Goal: Task Accomplishment & Management: Complete application form

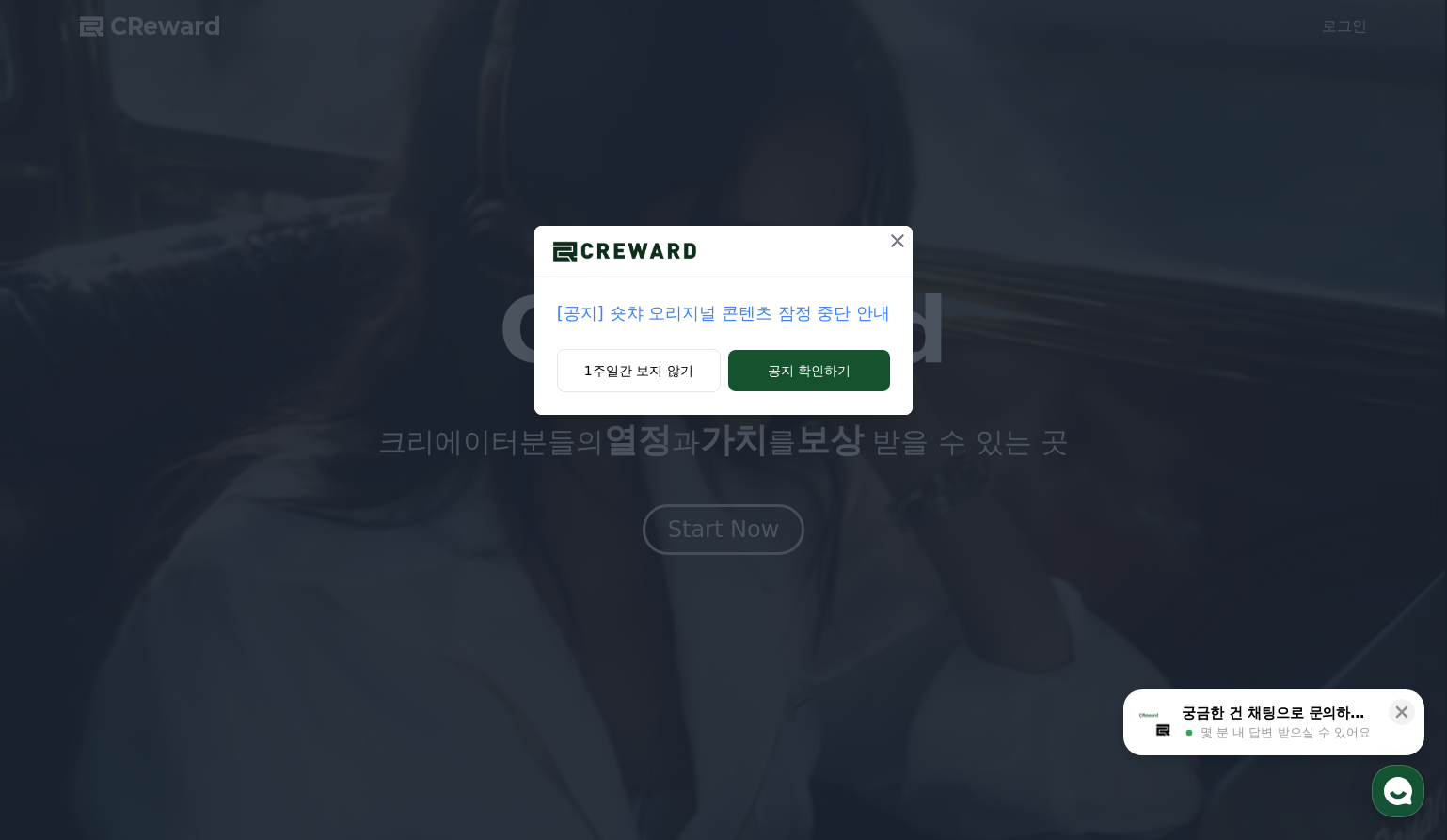
click at [806, 348] on div "[공지] 숏챠 오리지널 콘텐츠 잠정 중단 안내" at bounding box center [724, 313] width 379 height 72
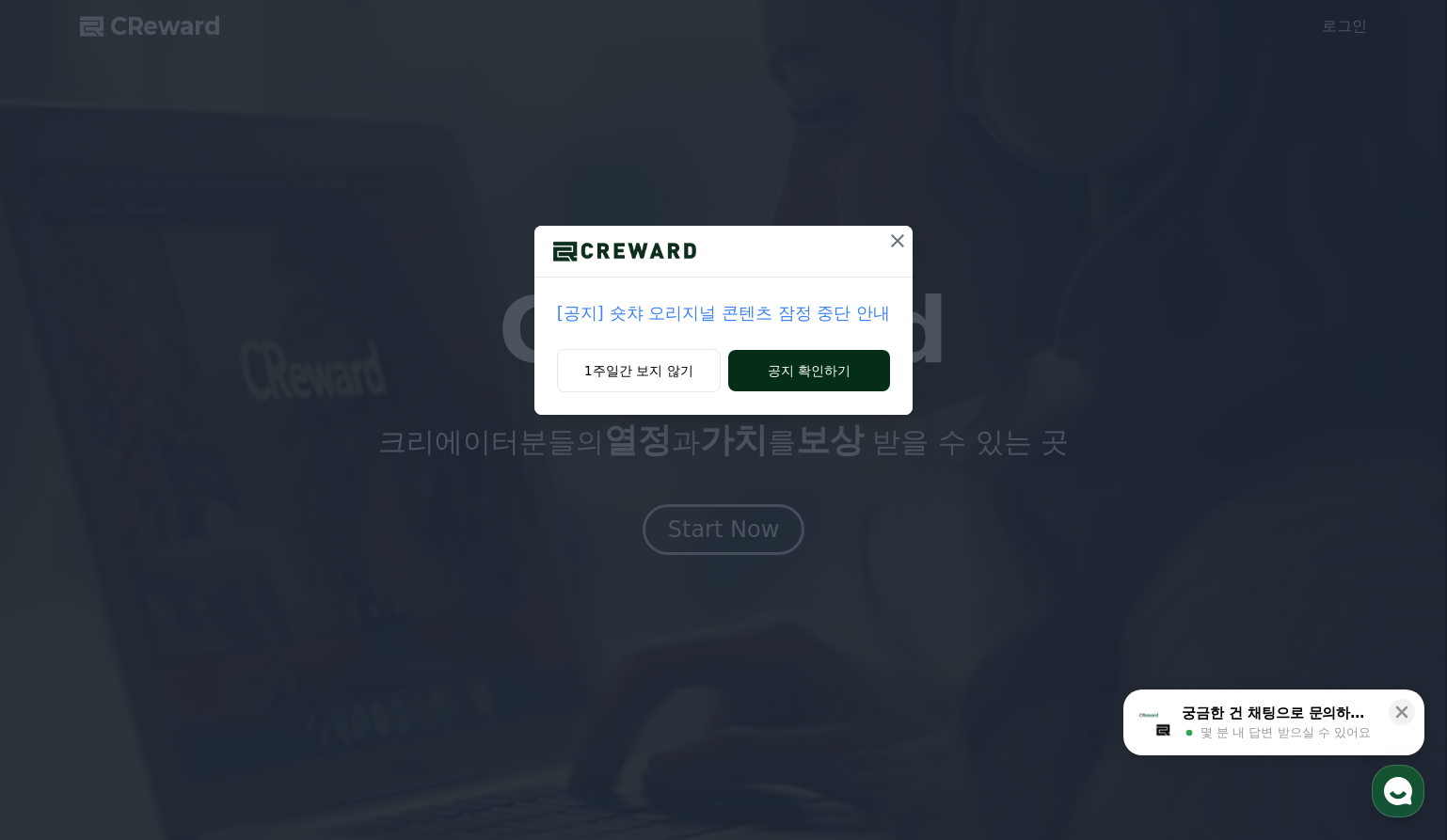
click at [806, 352] on button "공지 확인하기" at bounding box center [809, 371] width 163 height 41
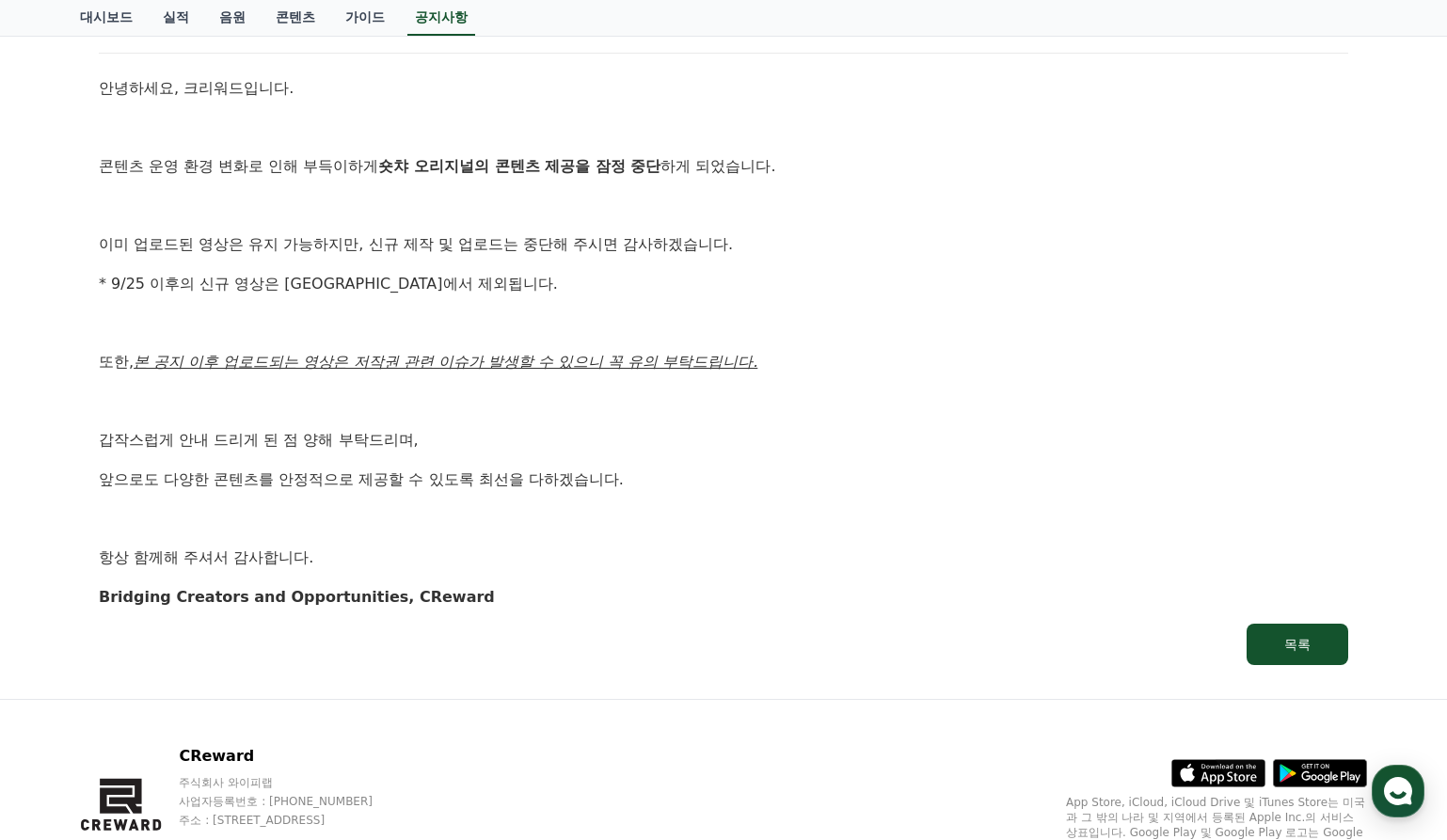
scroll to position [247, 0]
click at [225, 29] on link "음원" at bounding box center [232, 18] width 56 height 35
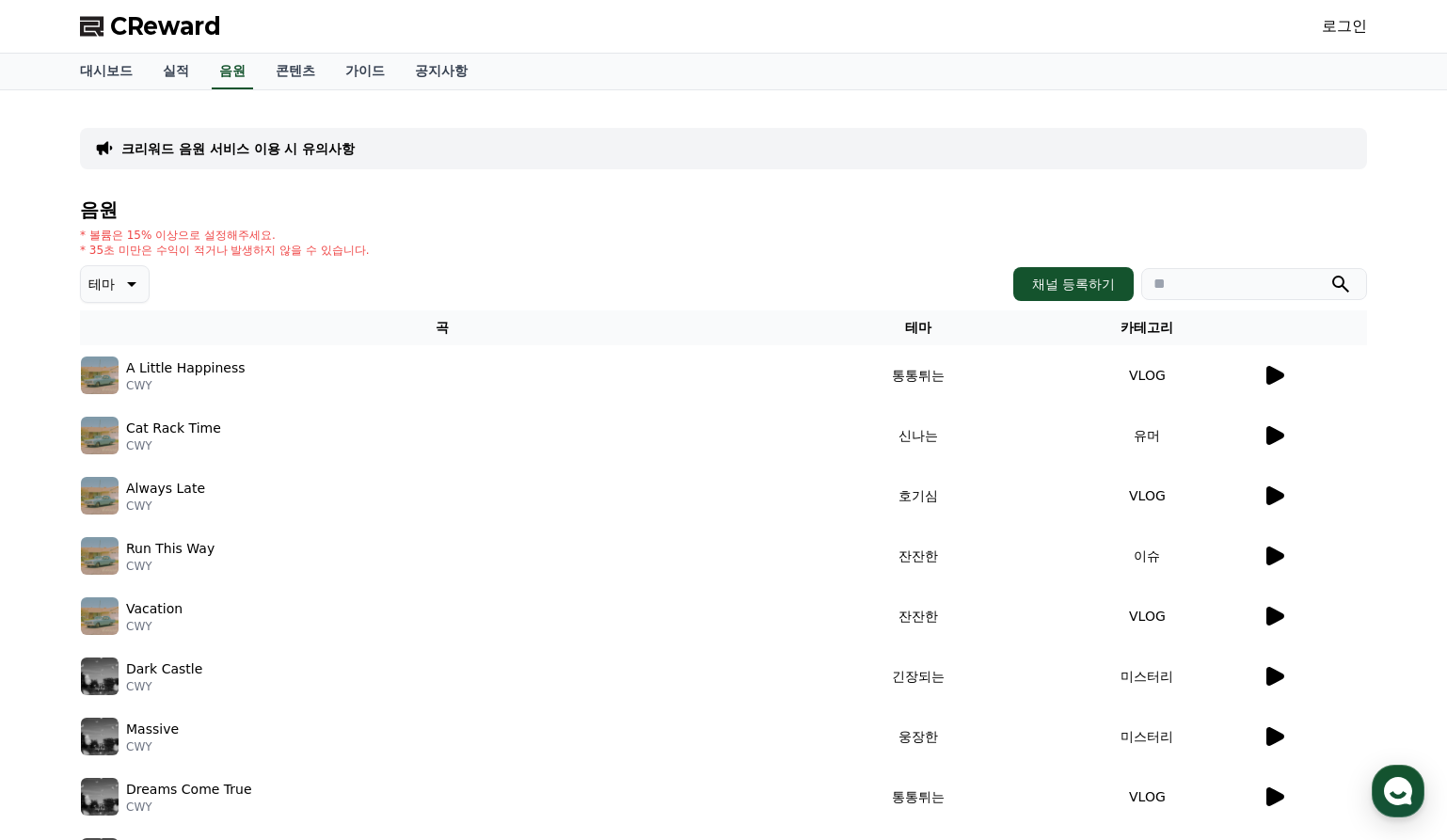
click at [174, 18] on span "CReward" at bounding box center [166, 26] width 111 height 31
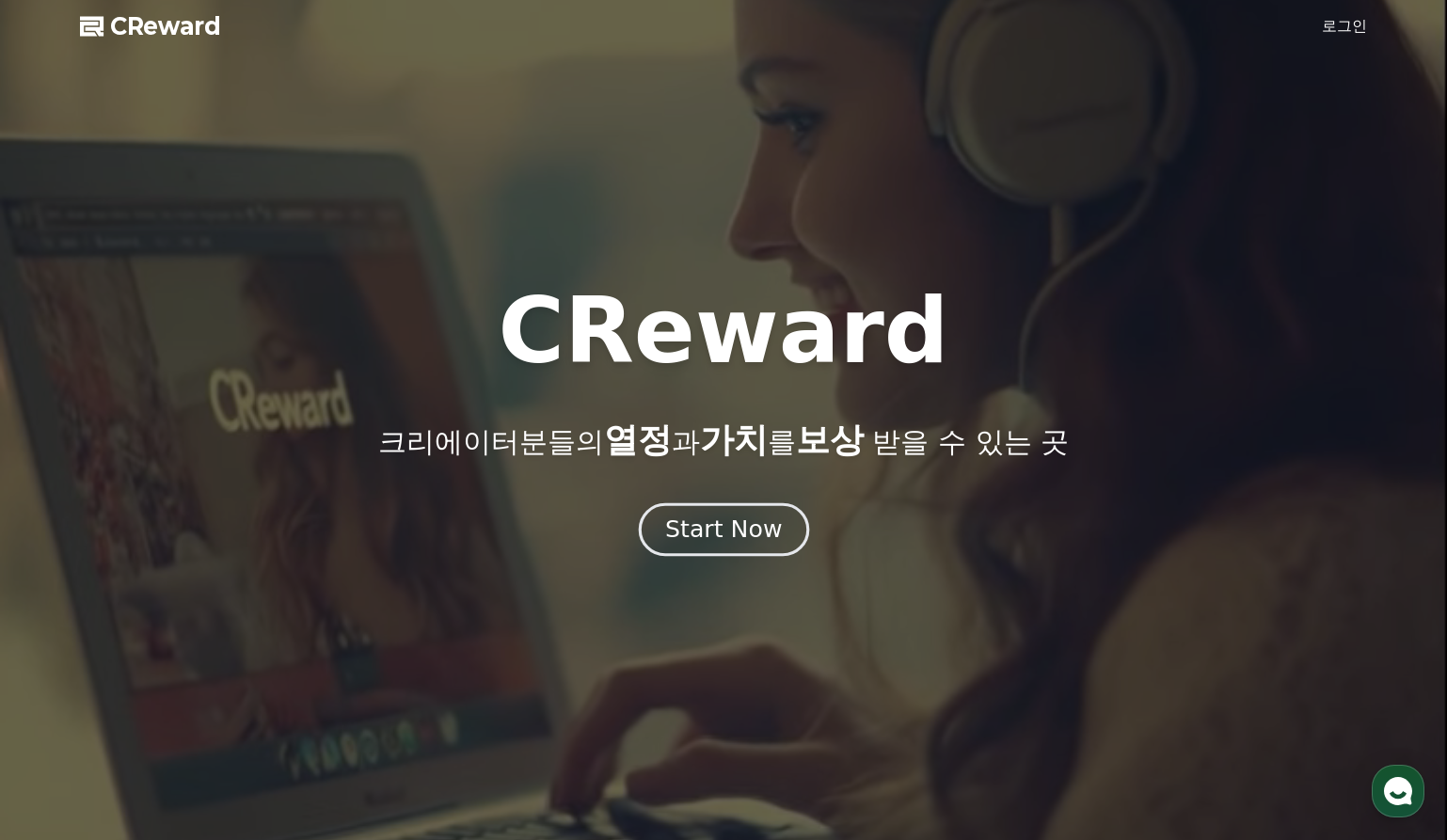
click at [763, 525] on div "Start Now" at bounding box center [723, 529] width 116 height 32
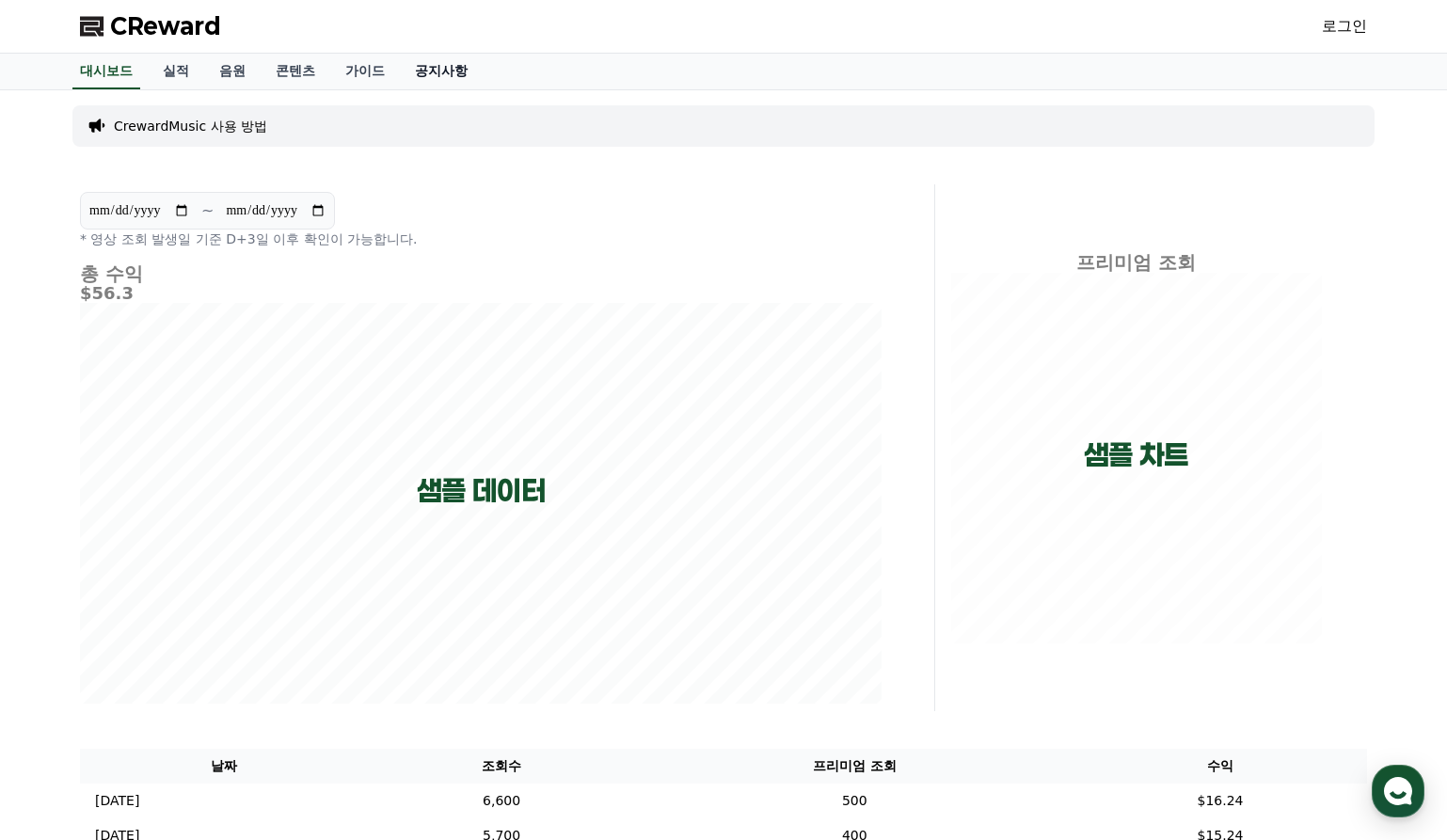
click at [456, 73] on link "공지사항" at bounding box center [441, 71] width 83 height 35
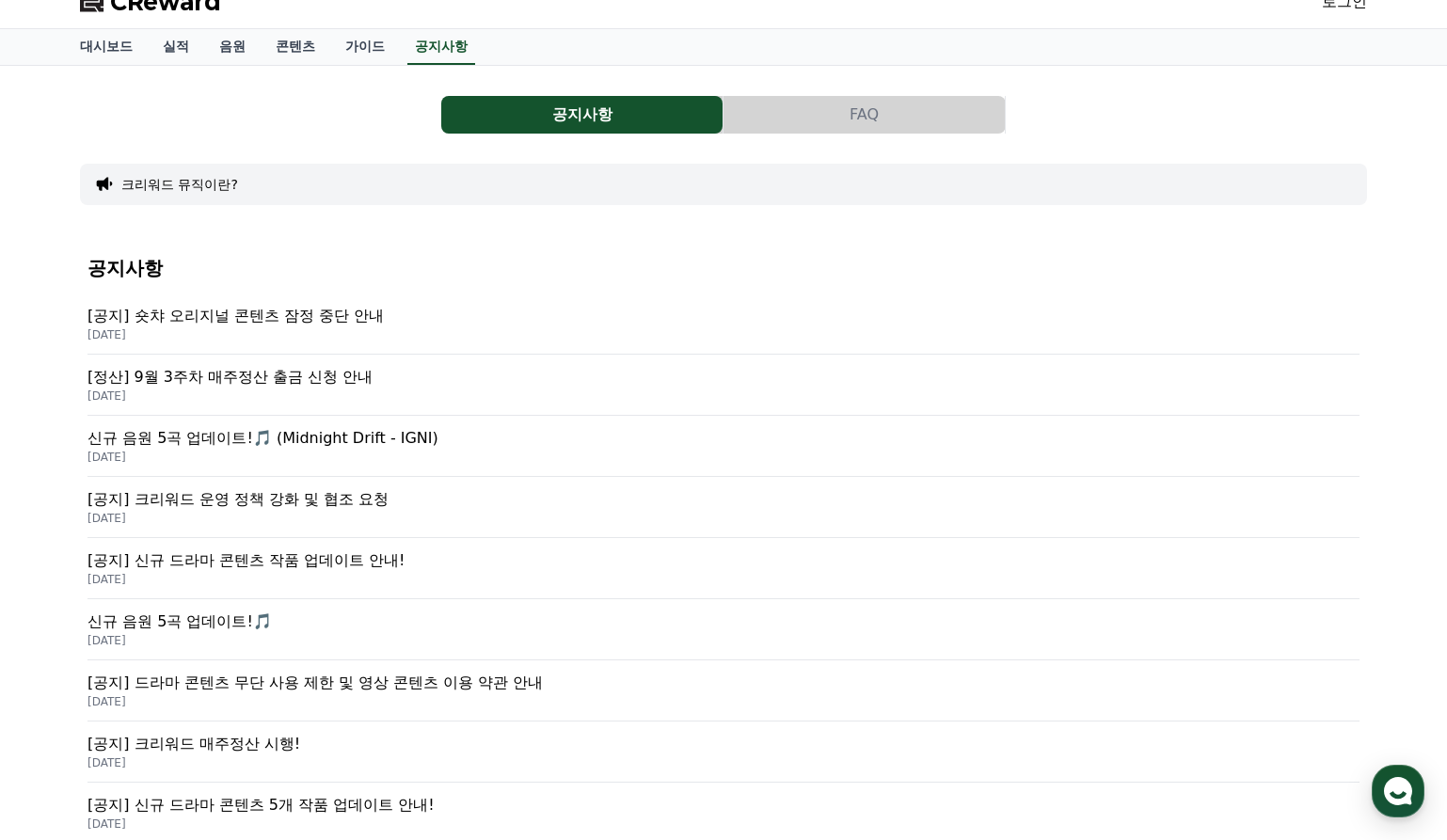
scroll to position [31, 0]
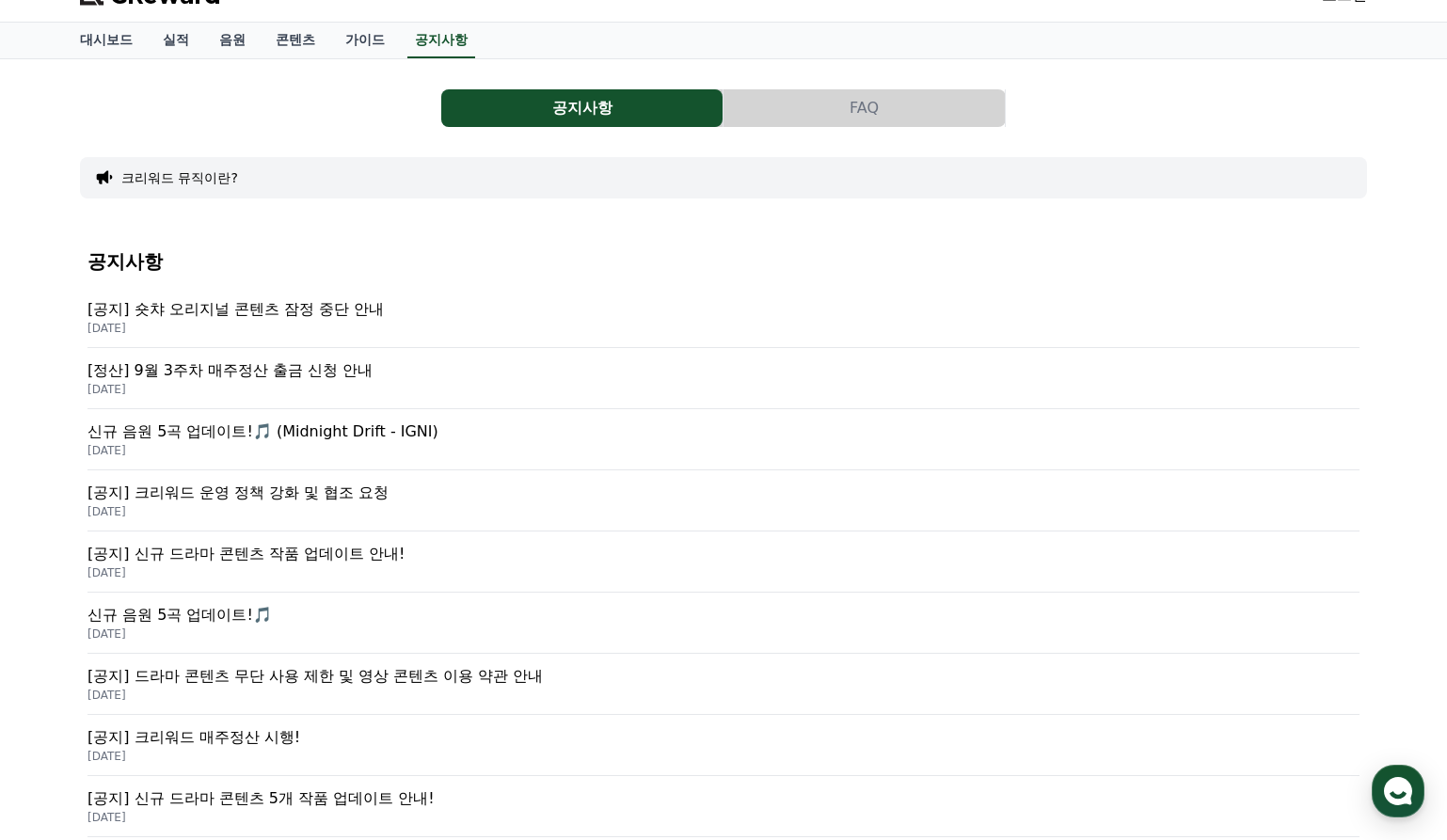
click at [334, 499] on p "[공지] 크리워드 운영 정책 강화 및 협조 요청" at bounding box center [724, 492] width 1272 height 23
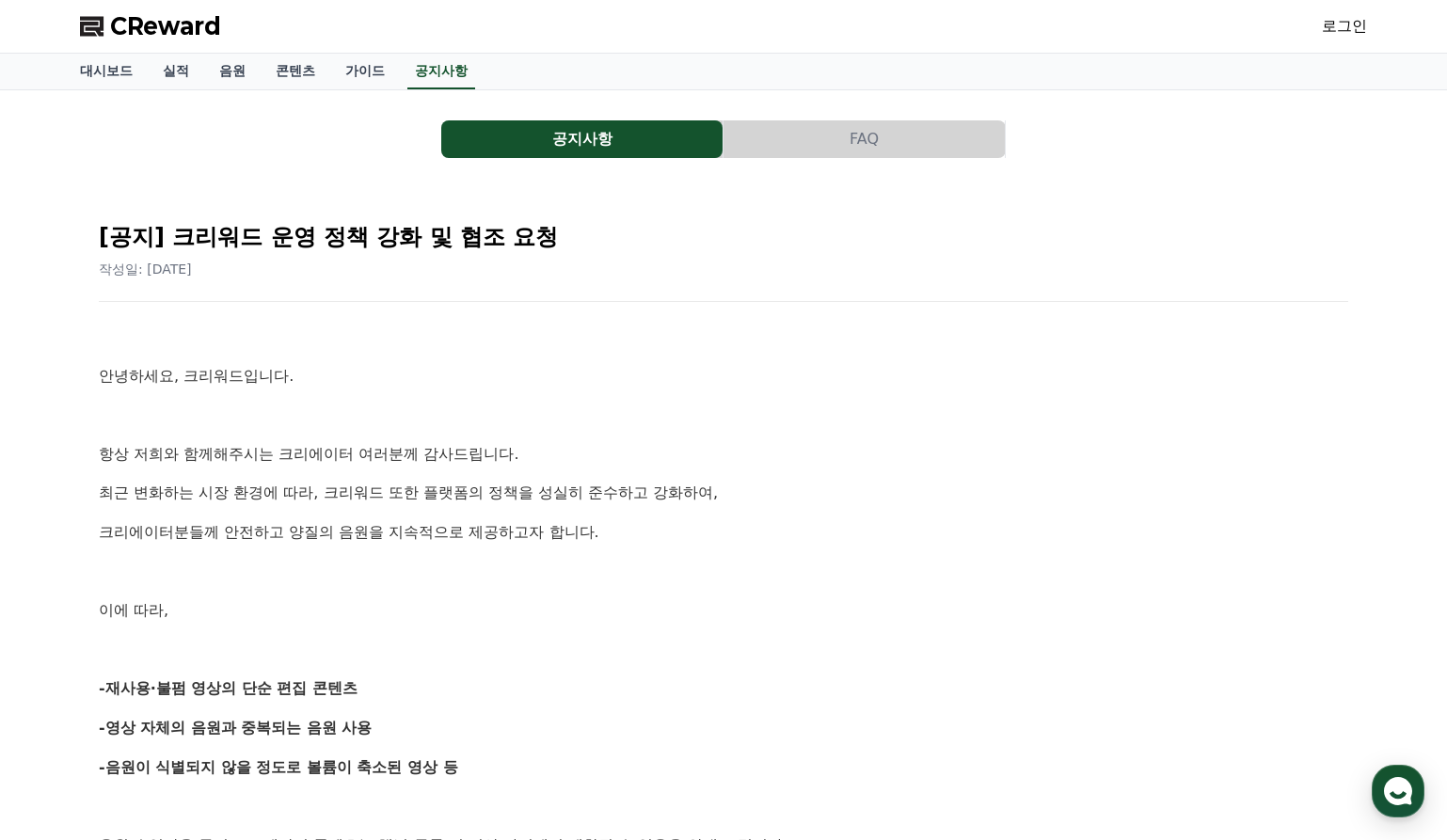
click at [1333, 29] on link "로그인" at bounding box center [1344, 26] width 45 height 23
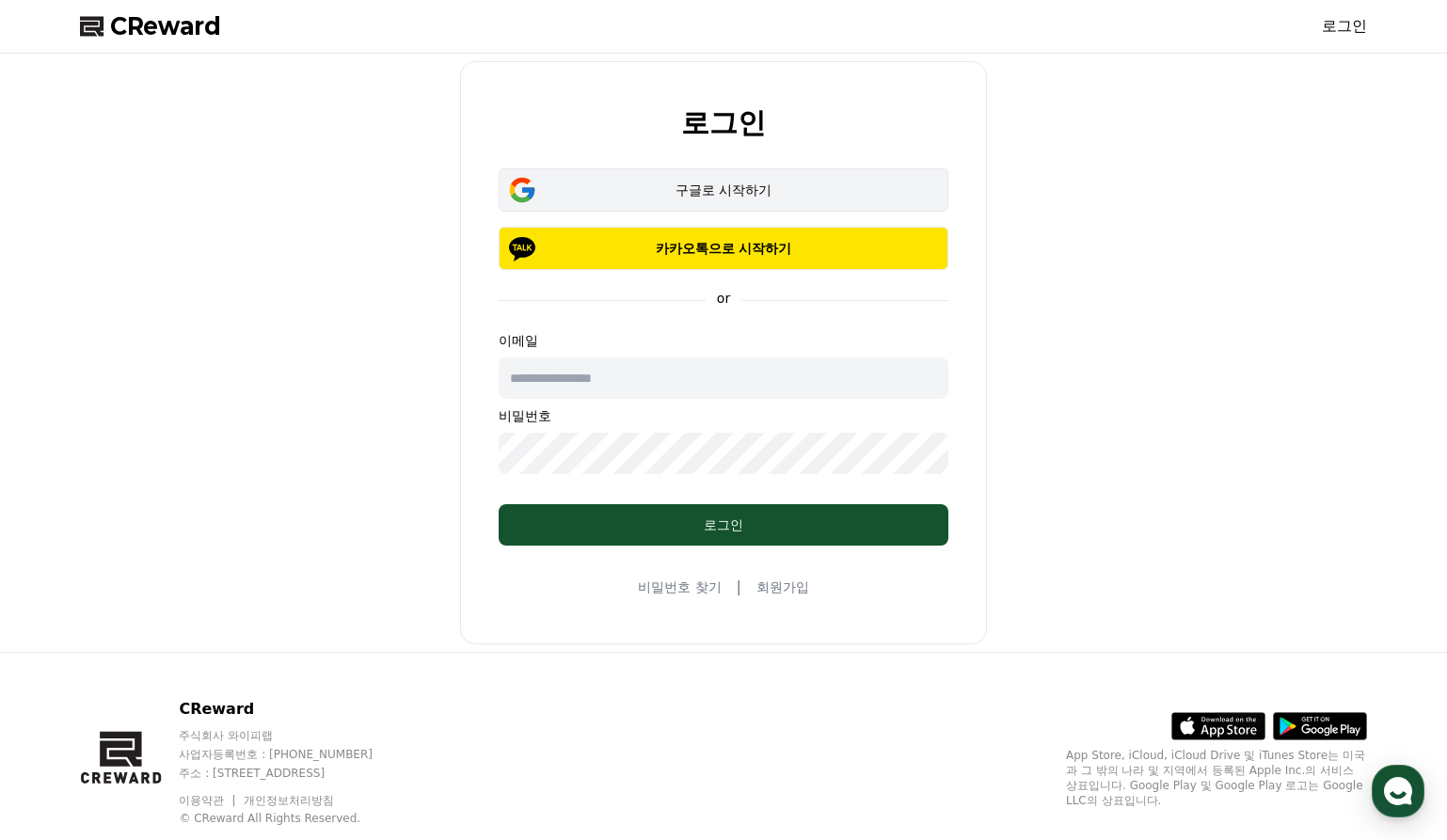
click at [693, 184] on div "구글로 시작하기" at bounding box center [723, 189] width 396 height 19
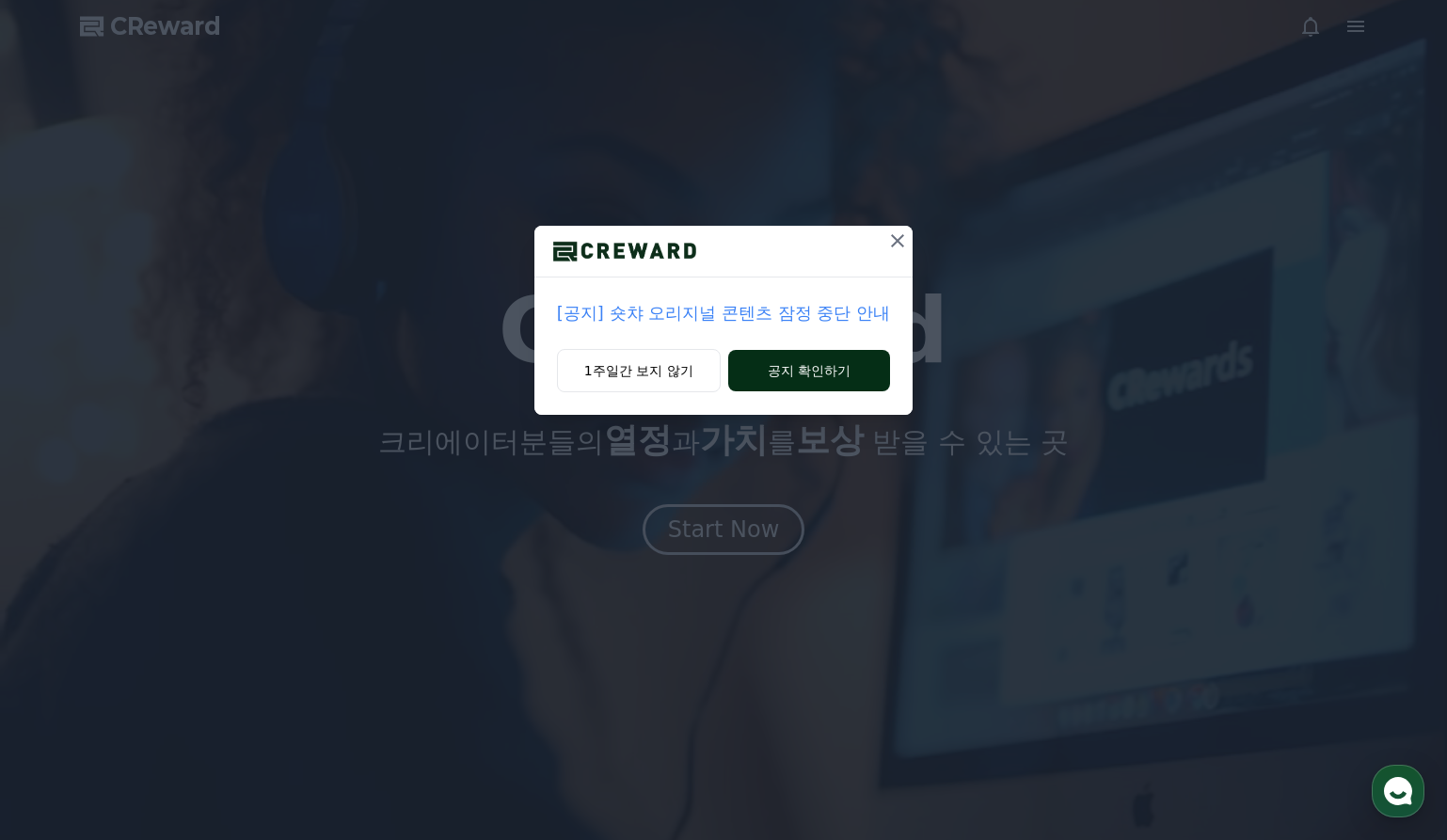
click at [839, 368] on button "공지 확인하기" at bounding box center [809, 371] width 163 height 41
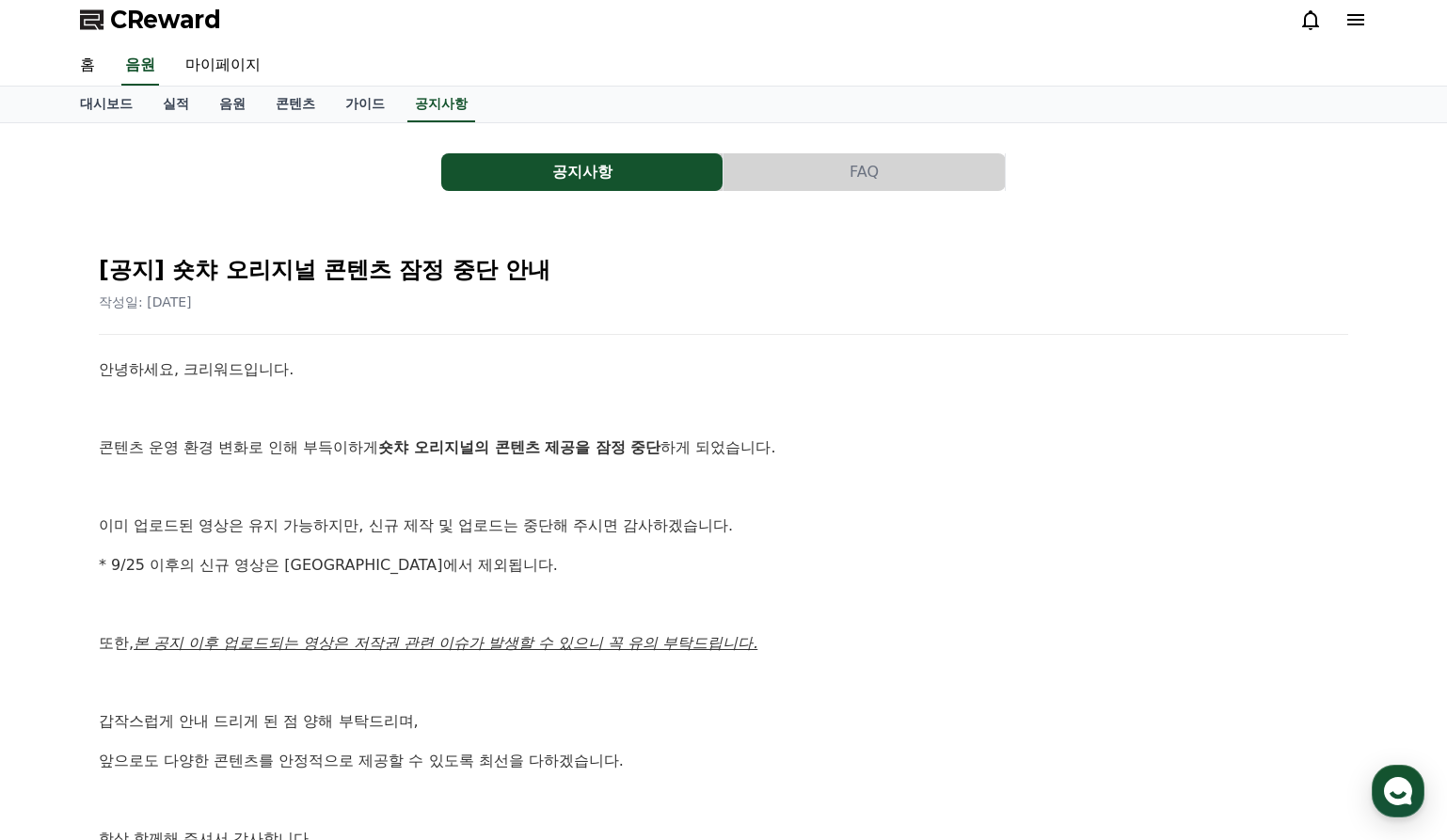
scroll to position [5, 0]
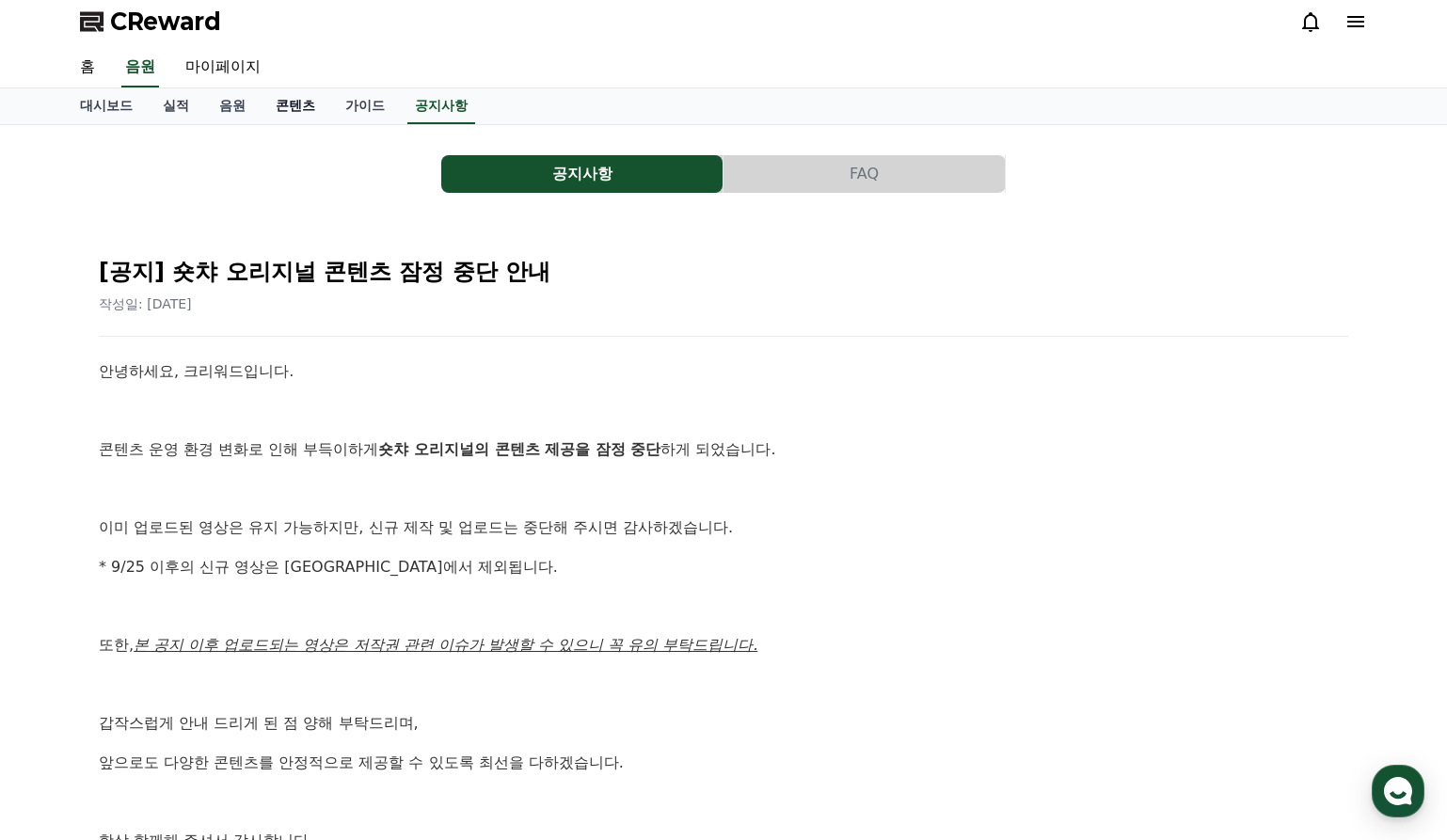
click at [284, 101] on link "콘텐츠" at bounding box center [295, 106] width 70 height 35
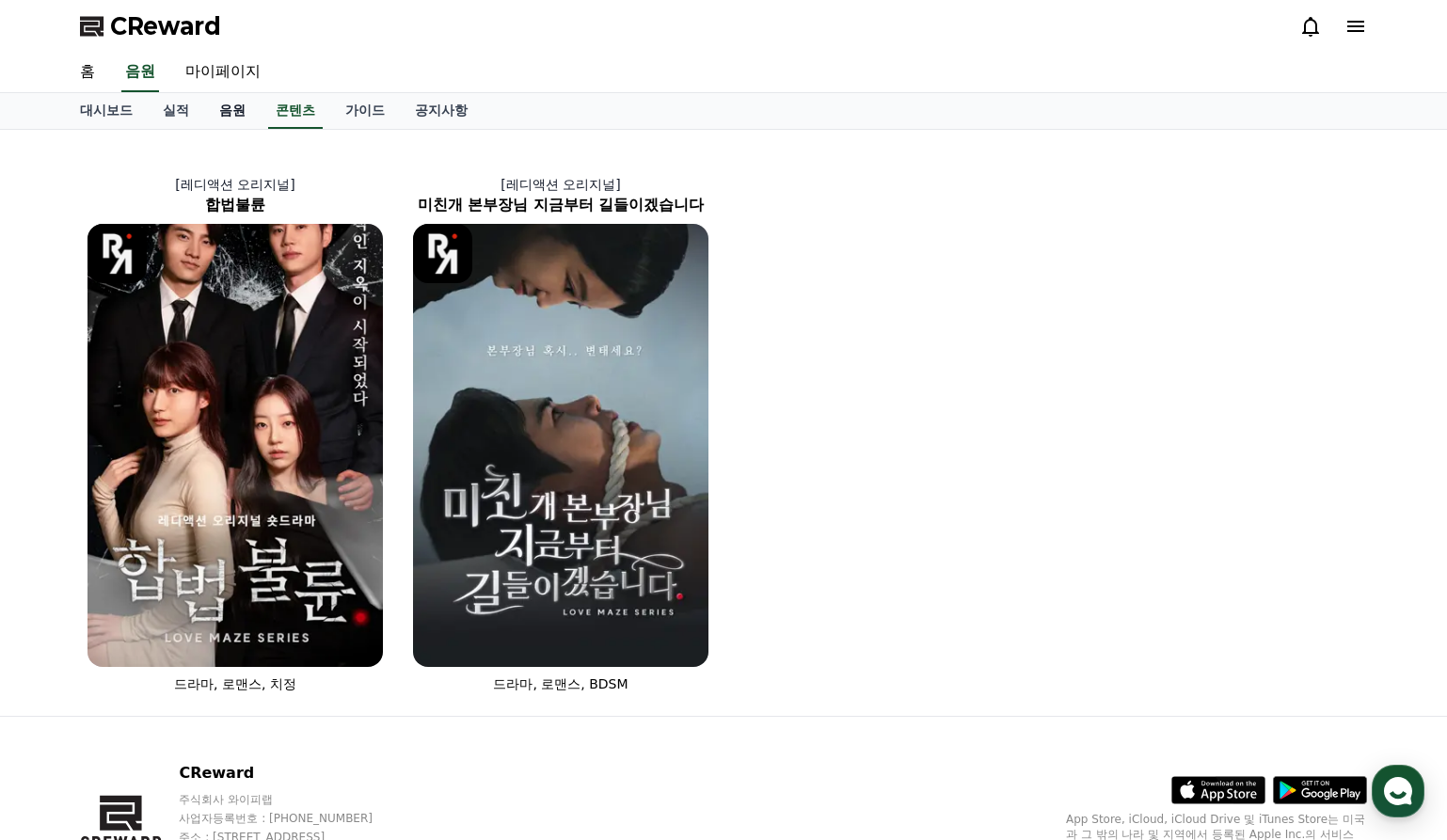
click at [240, 115] on link "음원" at bounding box center [232, 110] width 56 height 35
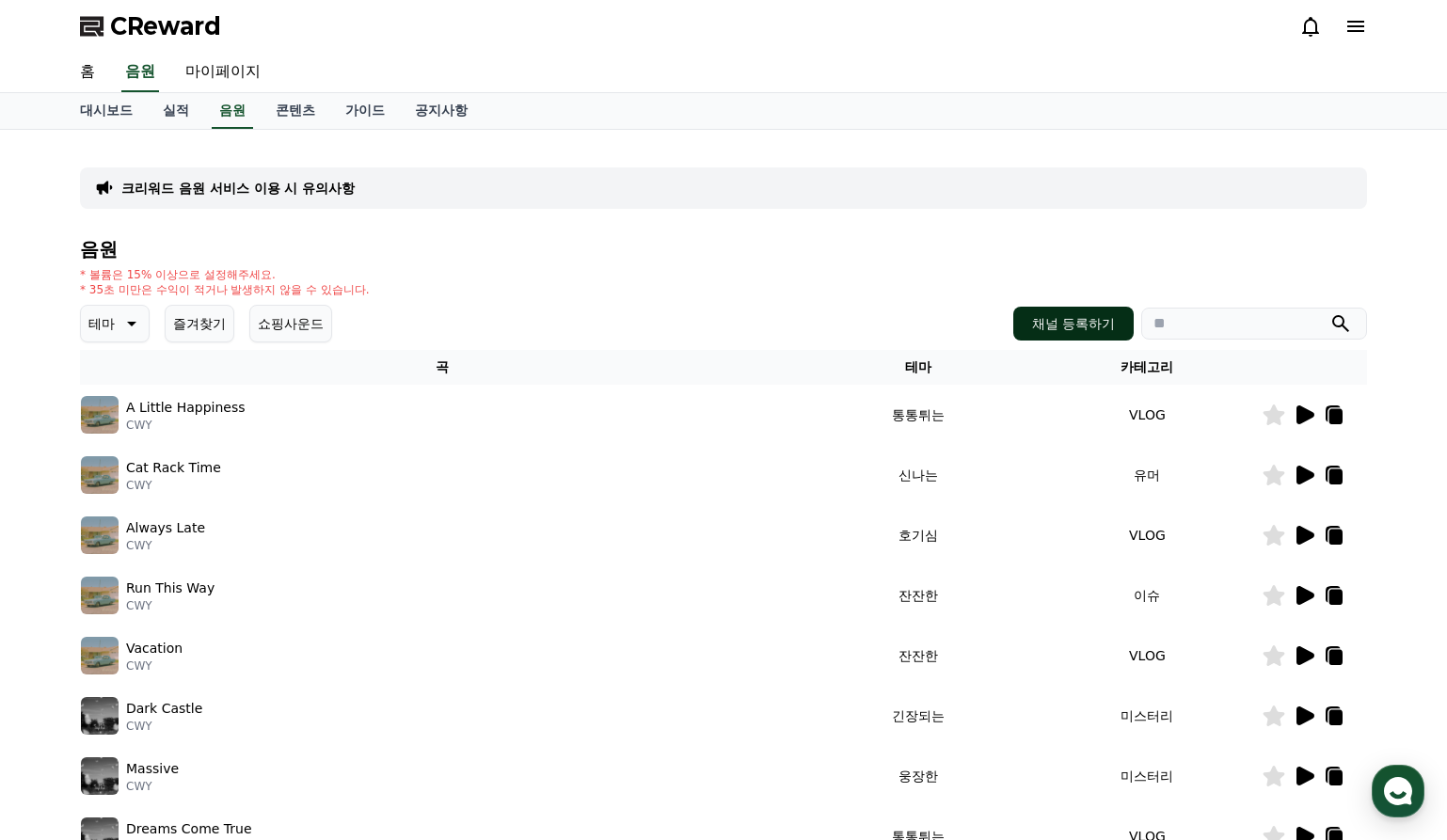
click at [1101, 330] on button "채널 등록하기" at bounding box center [1073, 323] width 120 height 34
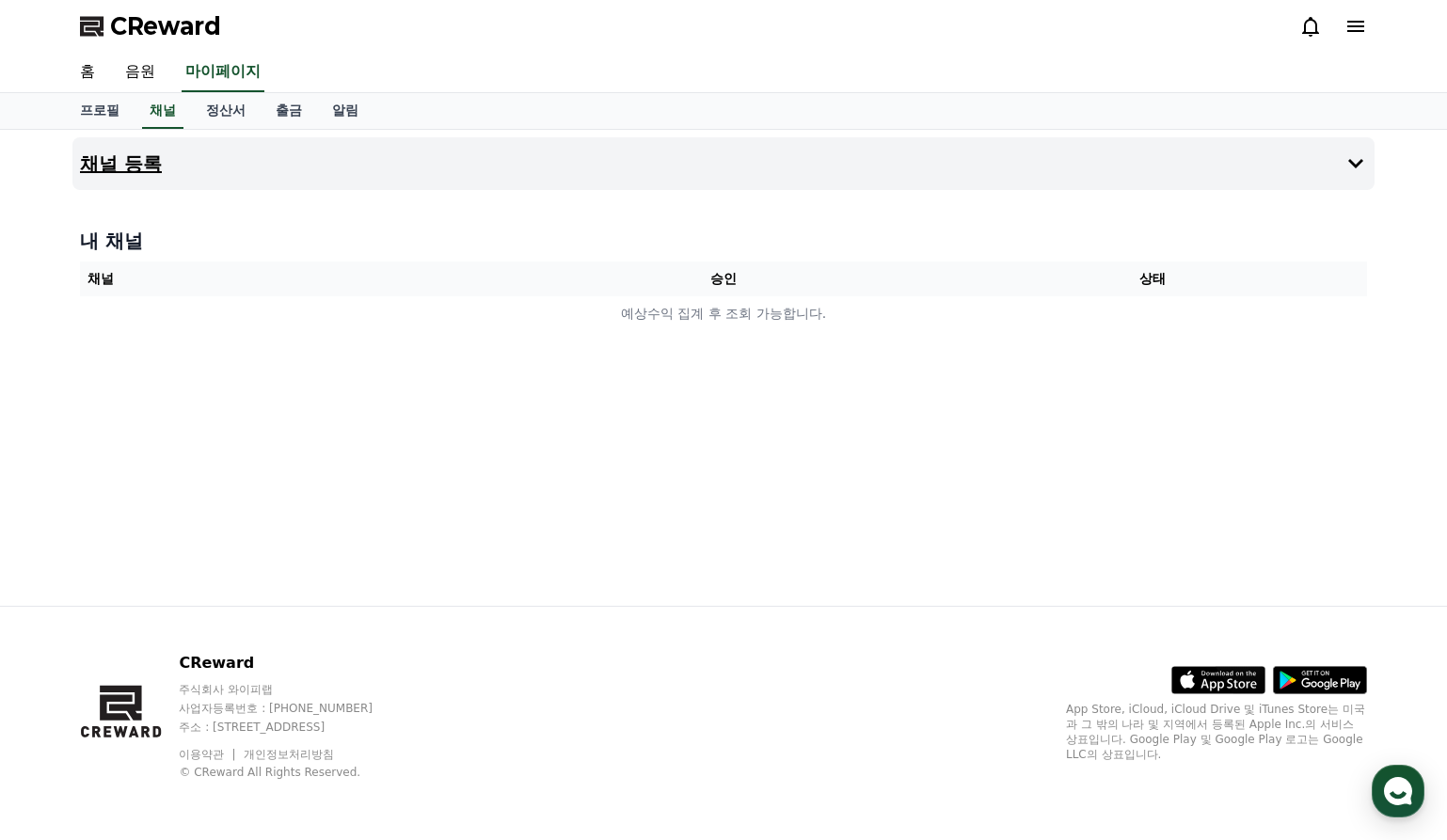
click at [118, 153] on h4 "채널 등록" at bounding box center [120, 163] width 82 height 21
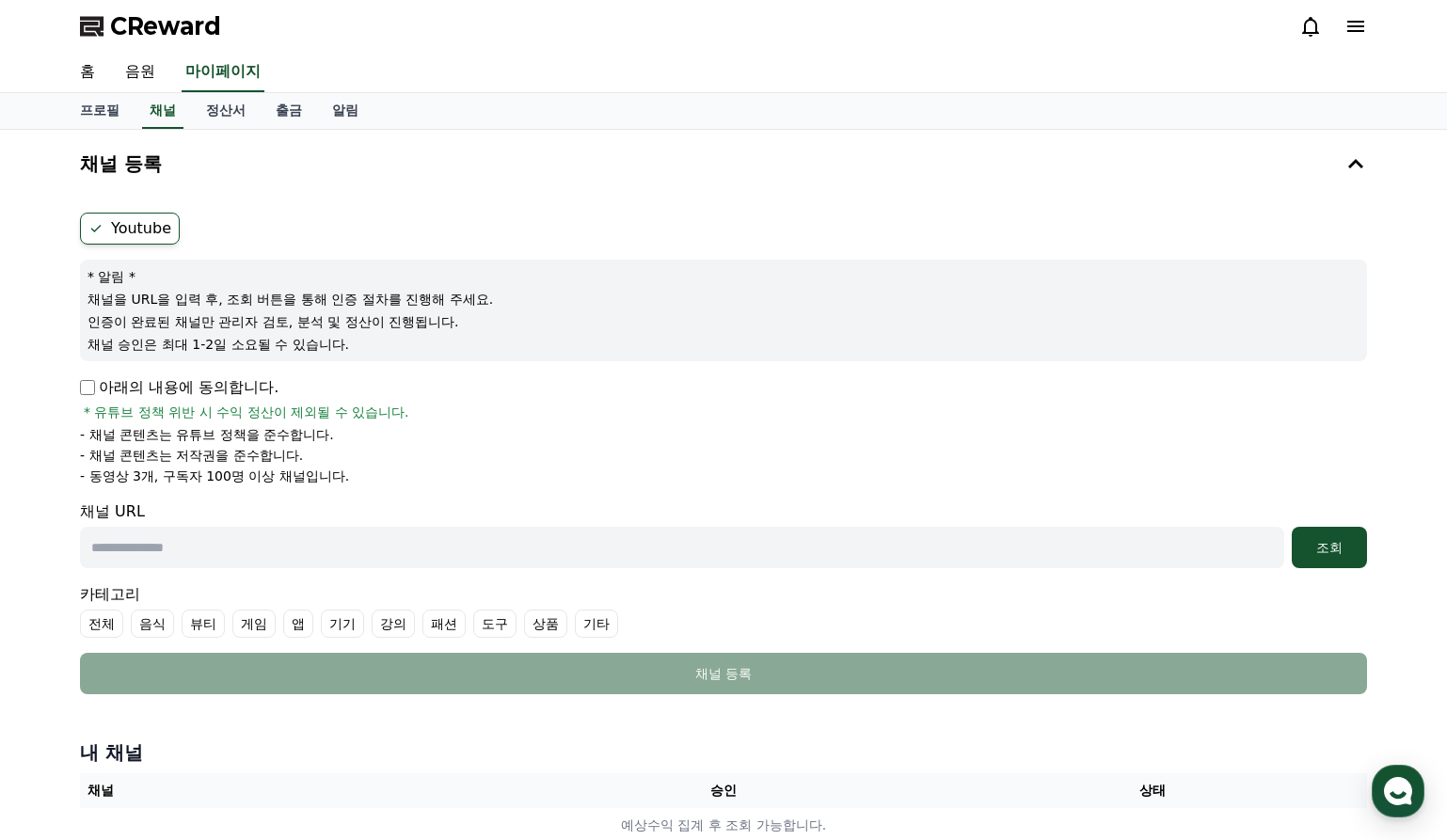
click at [133, 227] on label "Youtube" at bounding box center [129, 229] width 100 height 32
click at [230, 390] on p "아래의 내용에 동의합니다." at bounding box center [179, 387] width 198 height 23
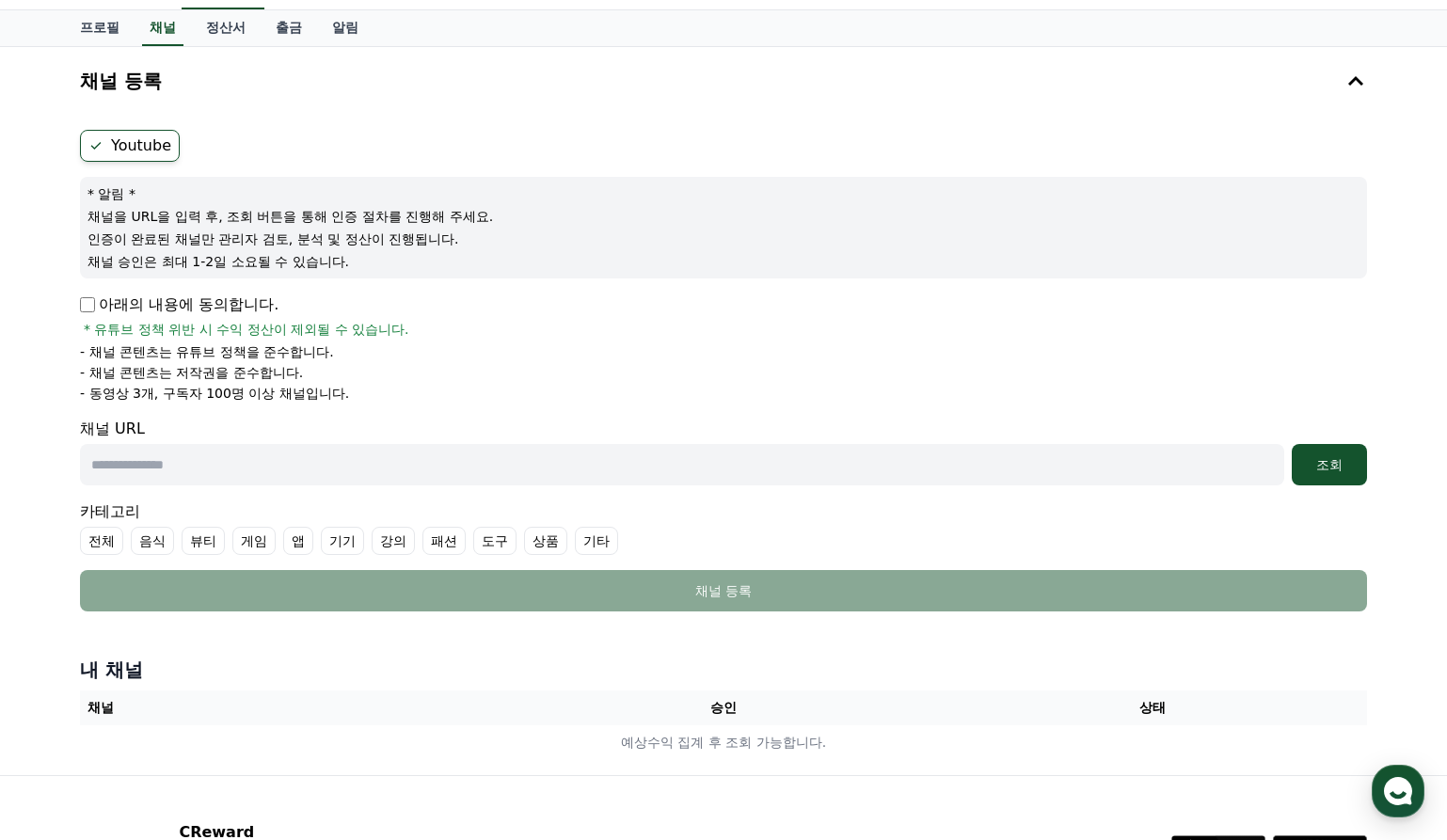
scroll to position [125, 0]
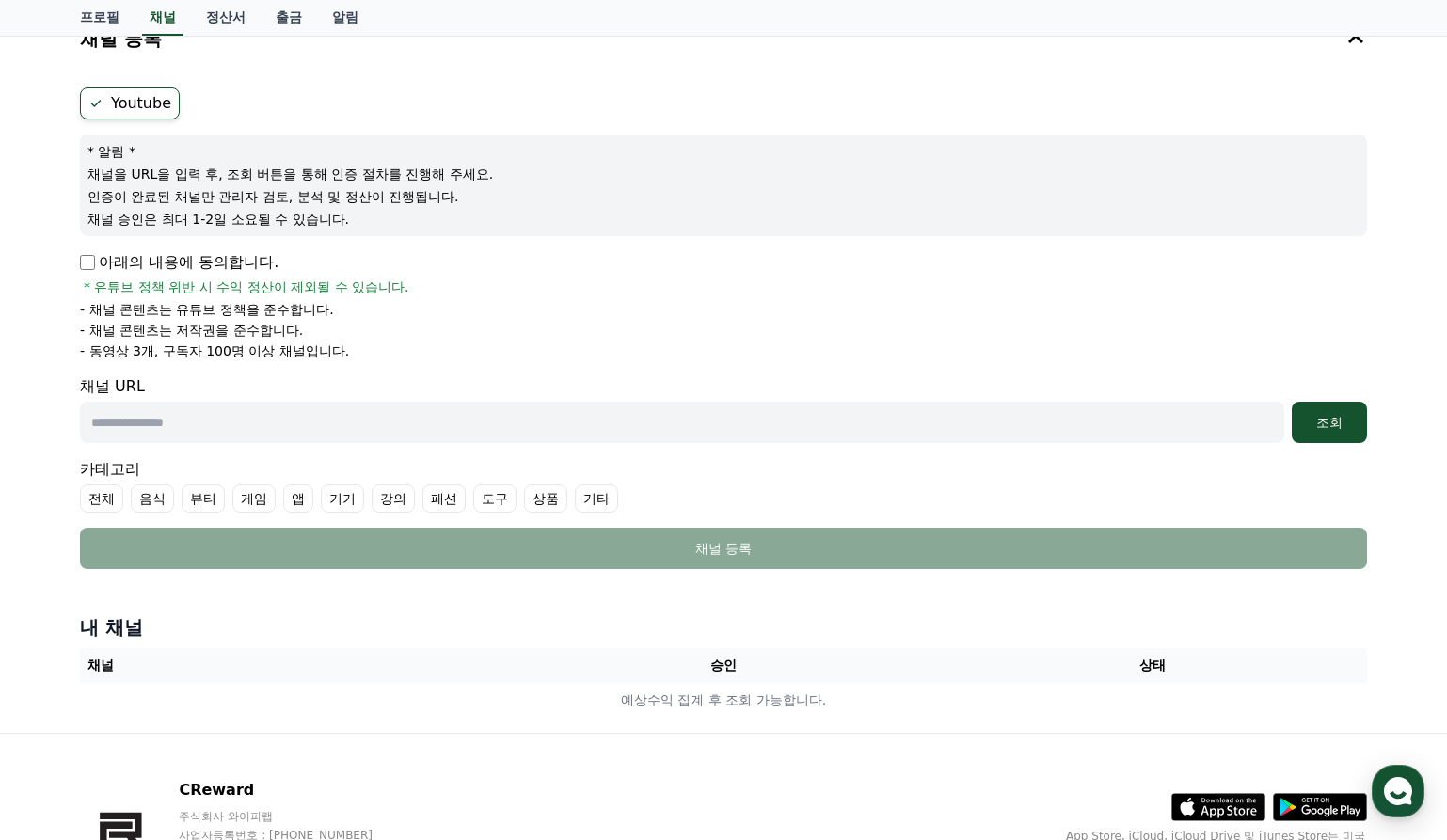
click at [363, 435] on input "text" at bounding box center [682, 422] width 1204 height 41
paste input "**********"
type input "**********"
click at [1319, 442] on button "조회" at bounding box center [1330, 422] width 75 height 41
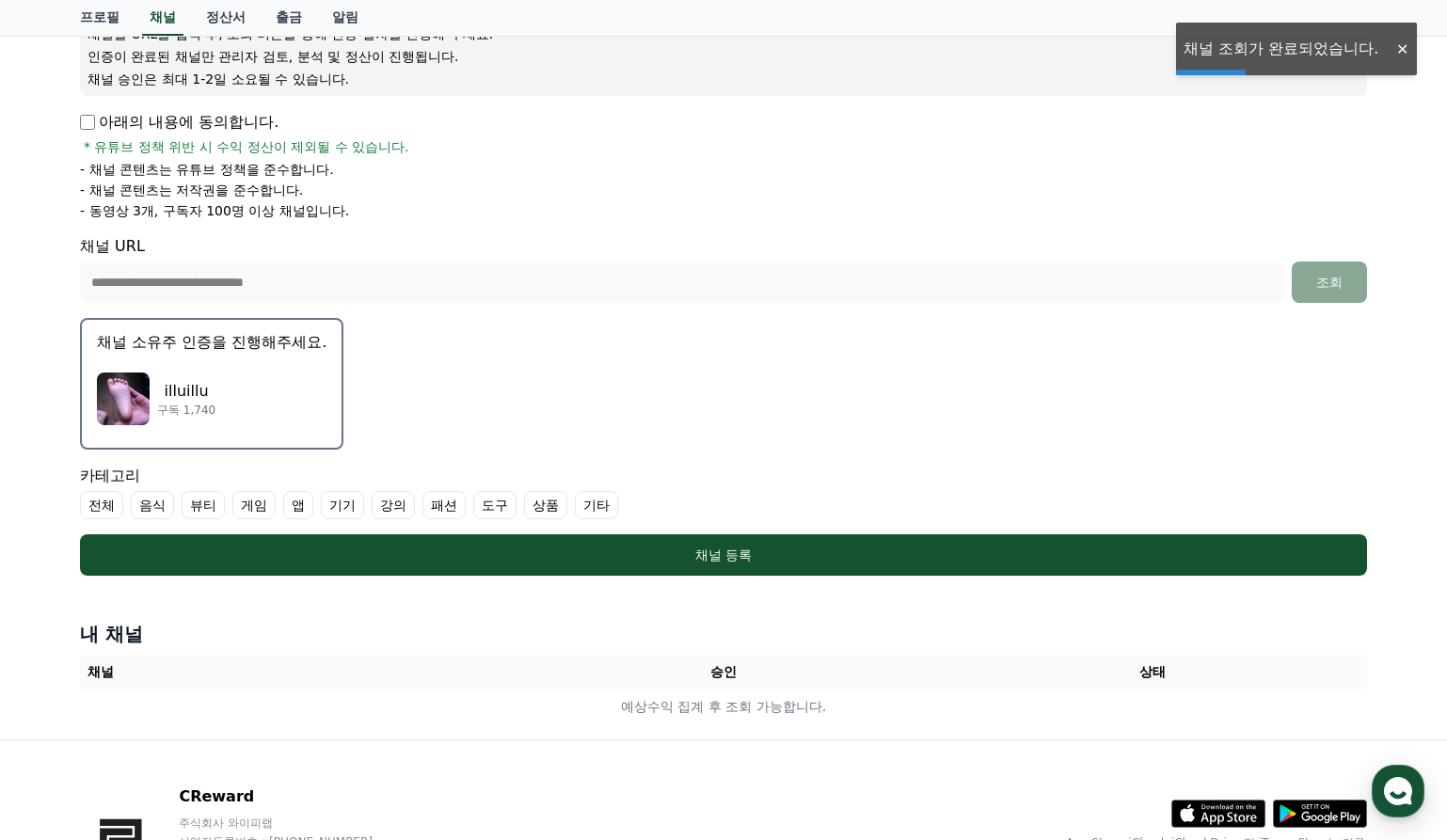
scroll to position [282, 0]
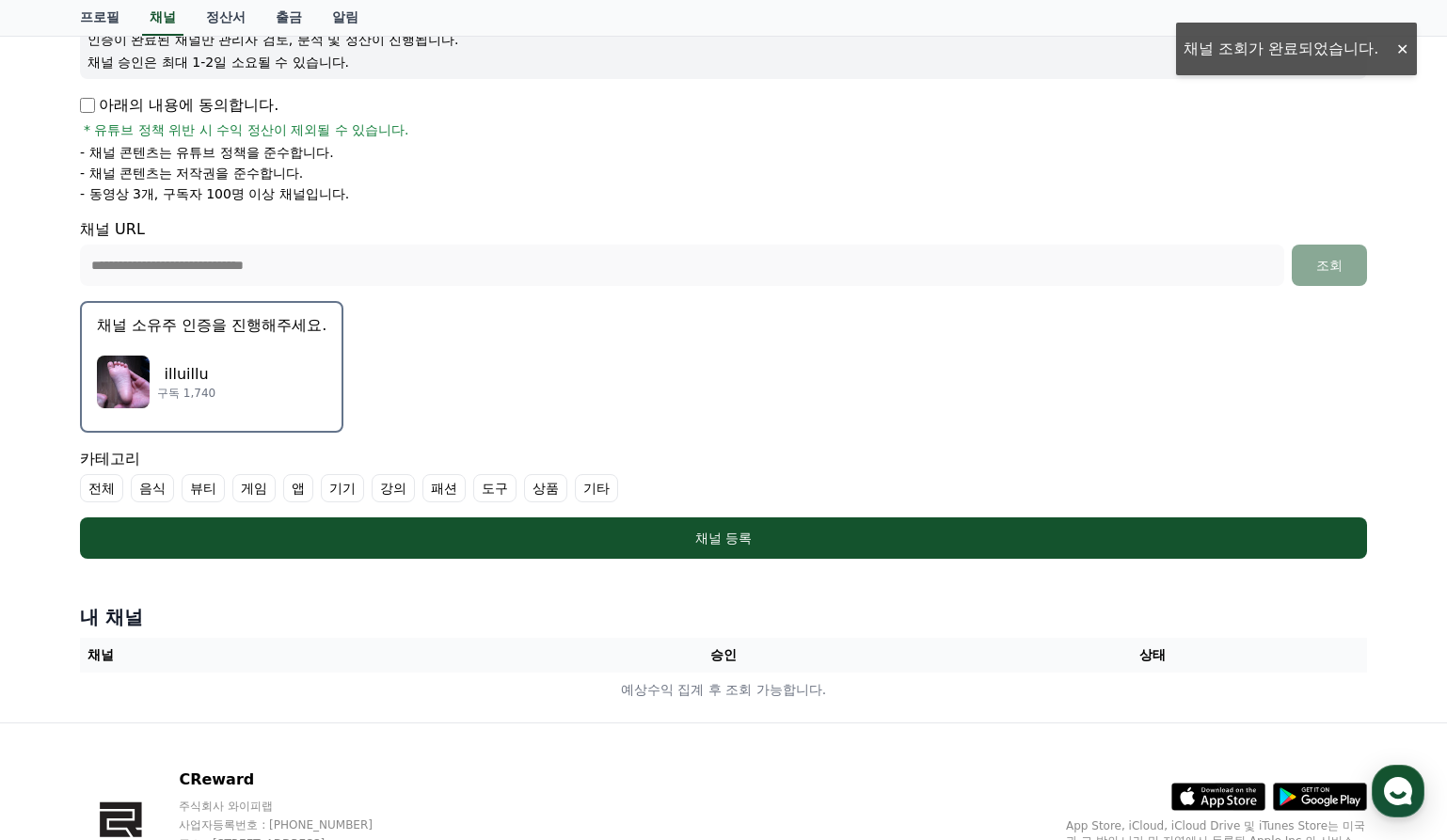
click at [255, 391] on div "illuillu 구독 1,740" at bounding box center [211, 382] width 230 height 75
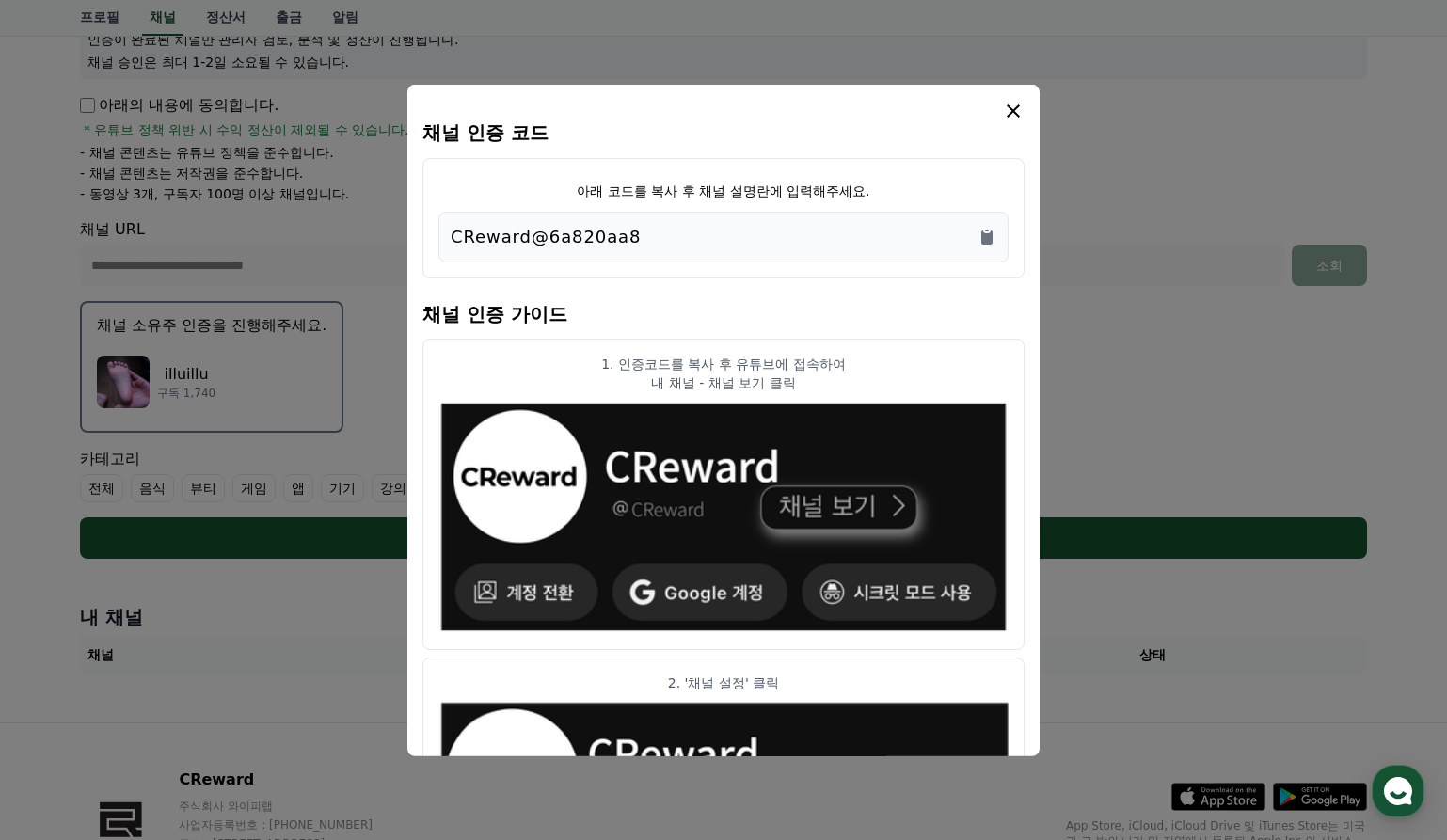
drag, startPoint x: 706, startPoint y: 245, endPoint x: 408, endPoint y: 253, distance: 298.1
click at [408, 253] on div "채널 인증 코드 아래 코드를 복사 후 채널 설명란에 입력해주세요. CReward@6a820aa8 채널 인증 가이드 1. 인증코드를 복사 후 유…" at bounding box center [723, 419] width 632 height 671
copy p "CReward@6a820aa8"
click at [1022, 117] on icon "modal" at bounding box center [1013, 109] width 23 height 23
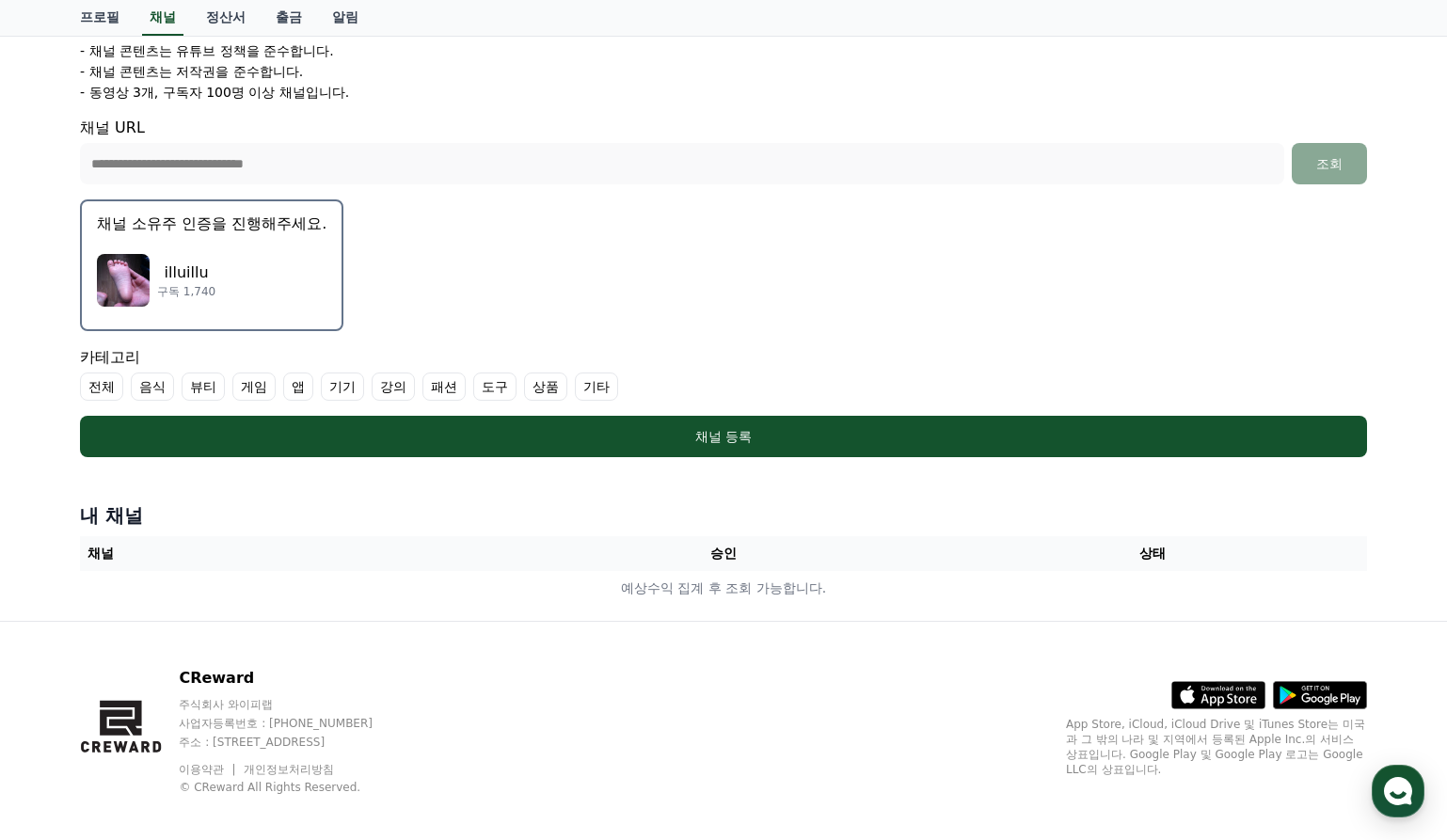
scroll to position [398, 0]
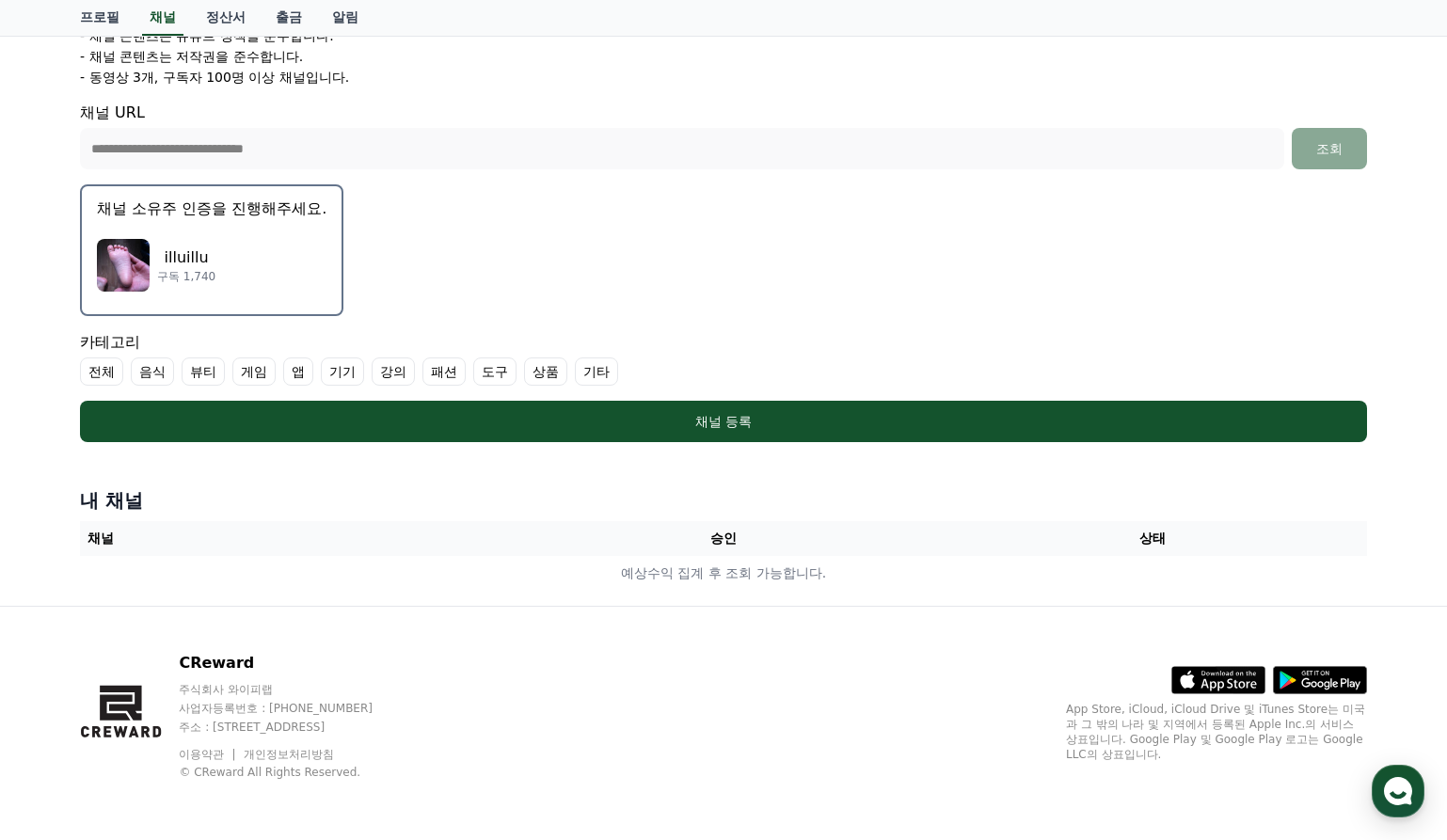
click at [581, 374] on label "기타" at bounding box center [597, 372] width 43 height 29
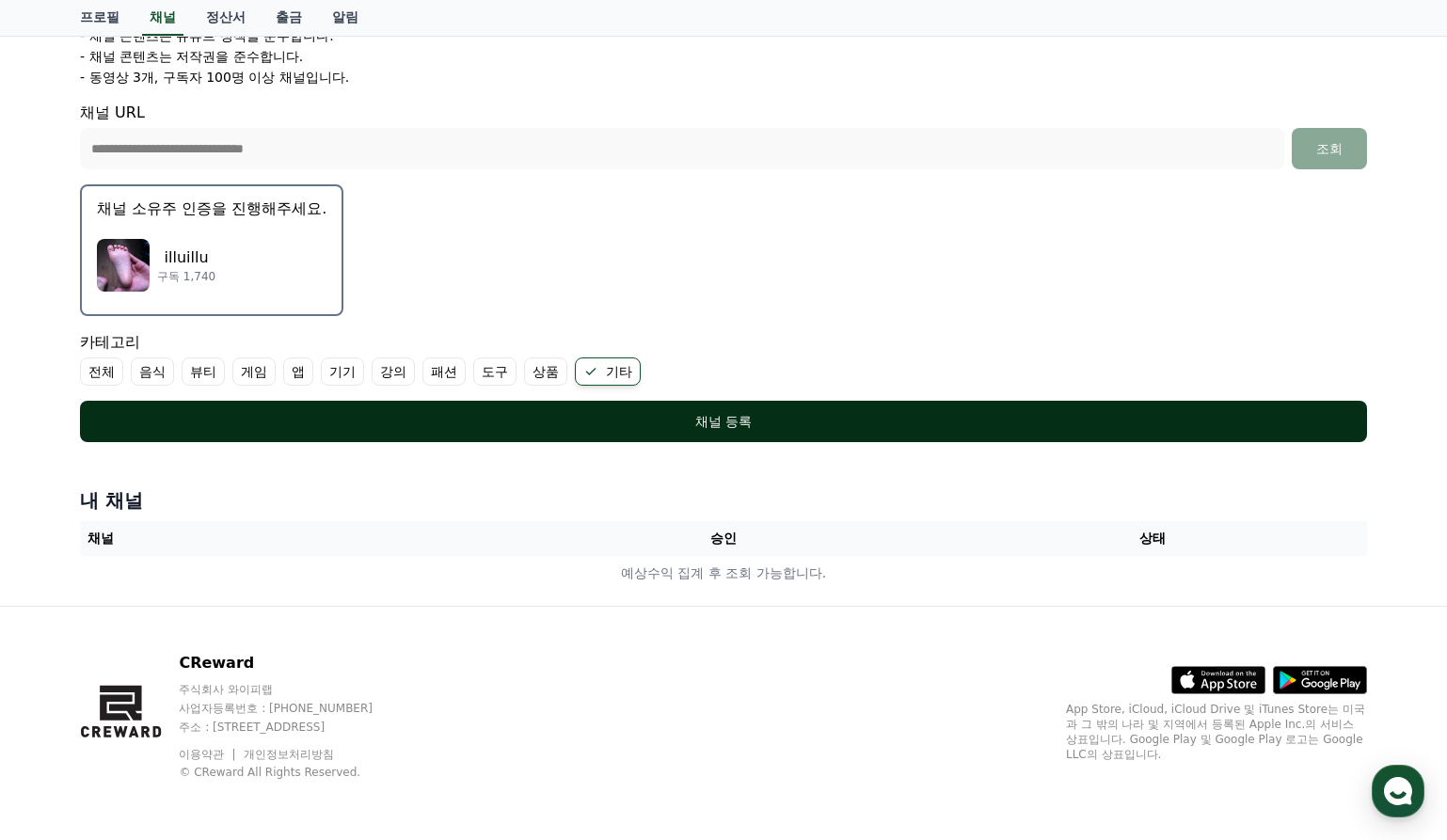
click at [809, 441] on button "채널 등록" at bounding box center [723, 421] width 1287 height 41
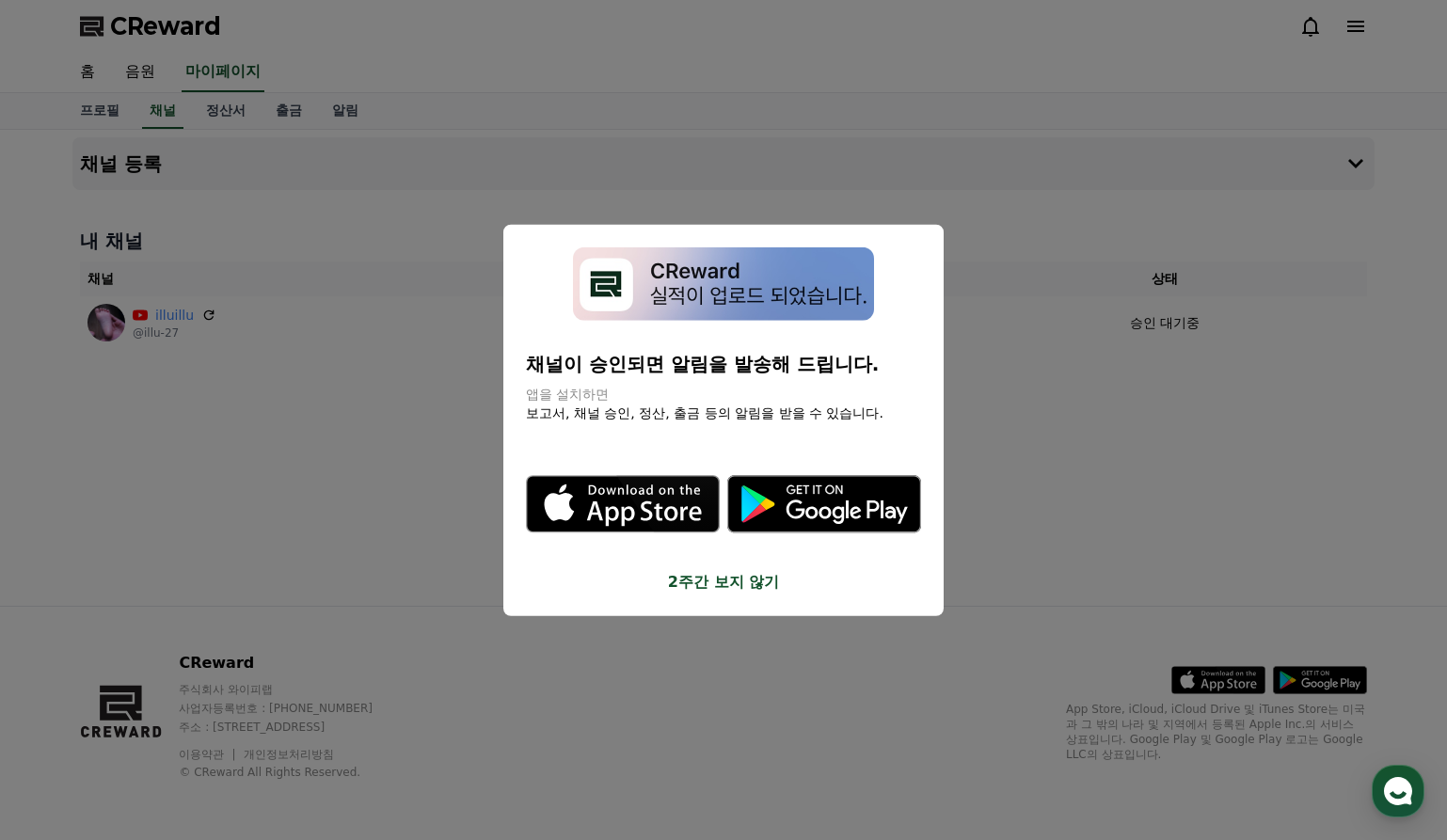
click at [1121, 412] on button "close modal" at bounding box center [723, 420] width 1447 height 840
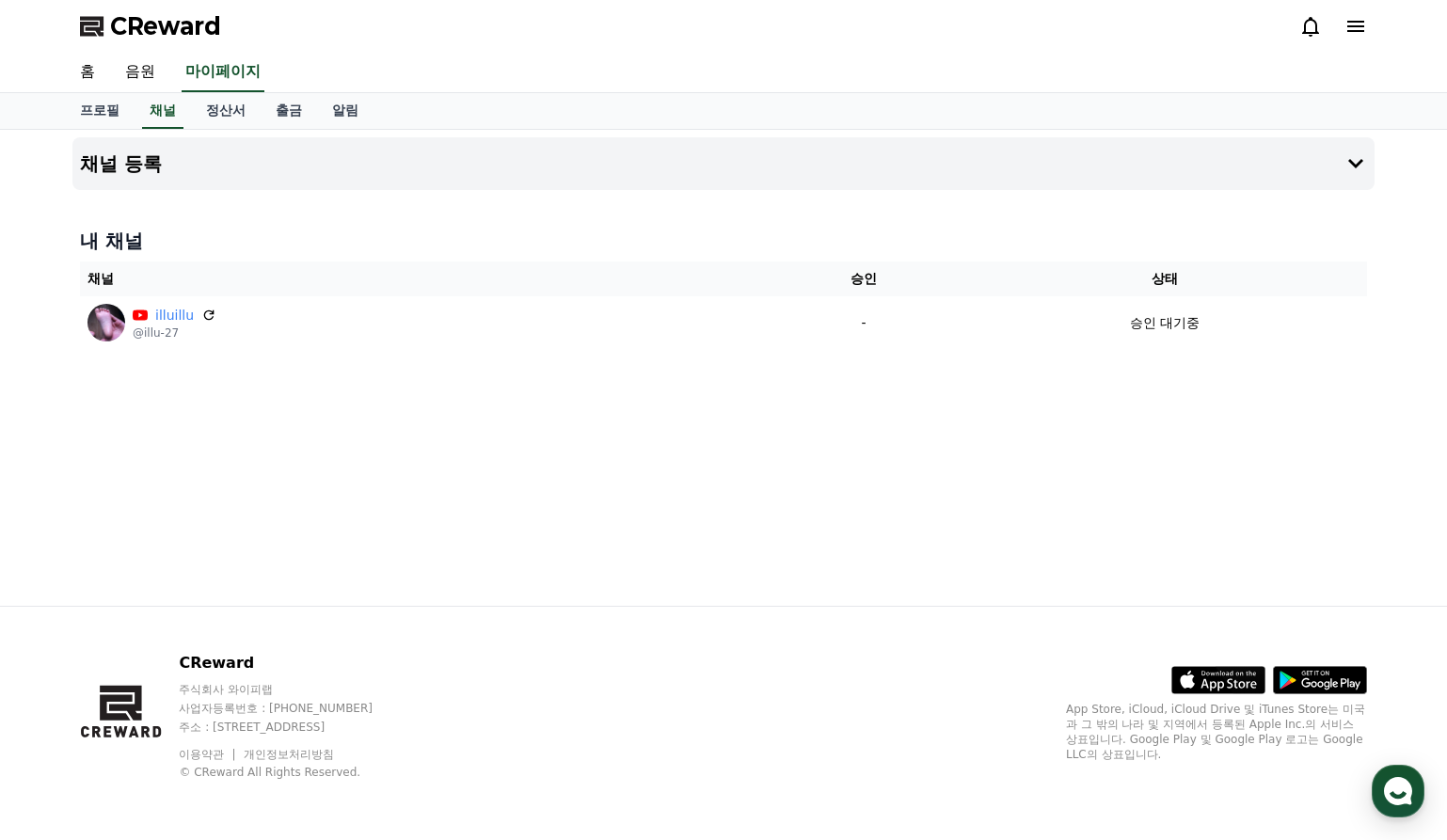
drag, startPoint x: 860, startPoint y: 454, endPoint x: 876, endPoint y: 449, distance: 16.8
click at [862, 454] on div "채널 등록 내 채널 채널 승인 상태 illuillu @illu-27 - 승인 대기중" at bounding box center [724, 368] width 1318 height 476
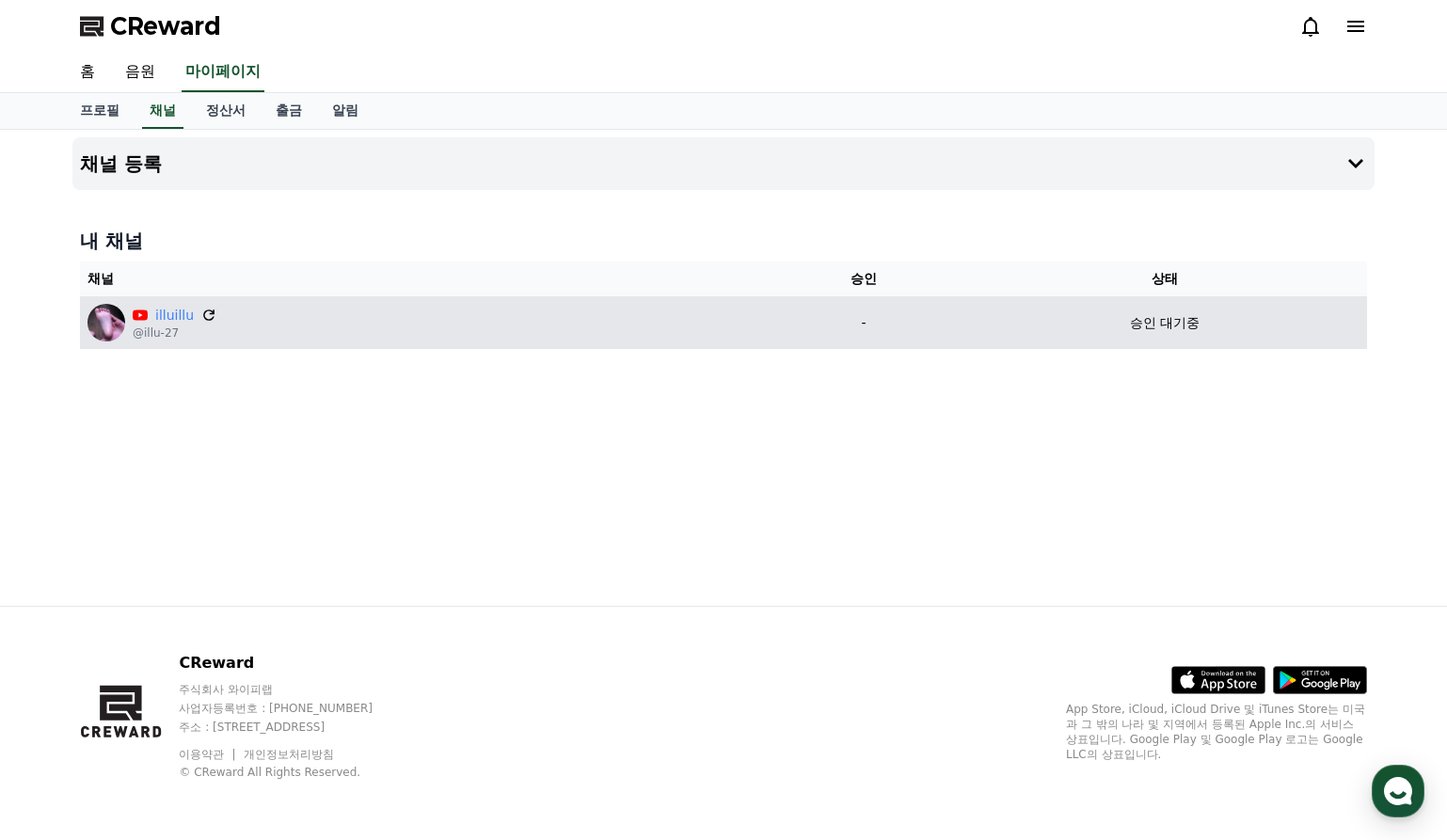
click at [203, 313] on icon at bounding box center [208, 315] width 17 height 17
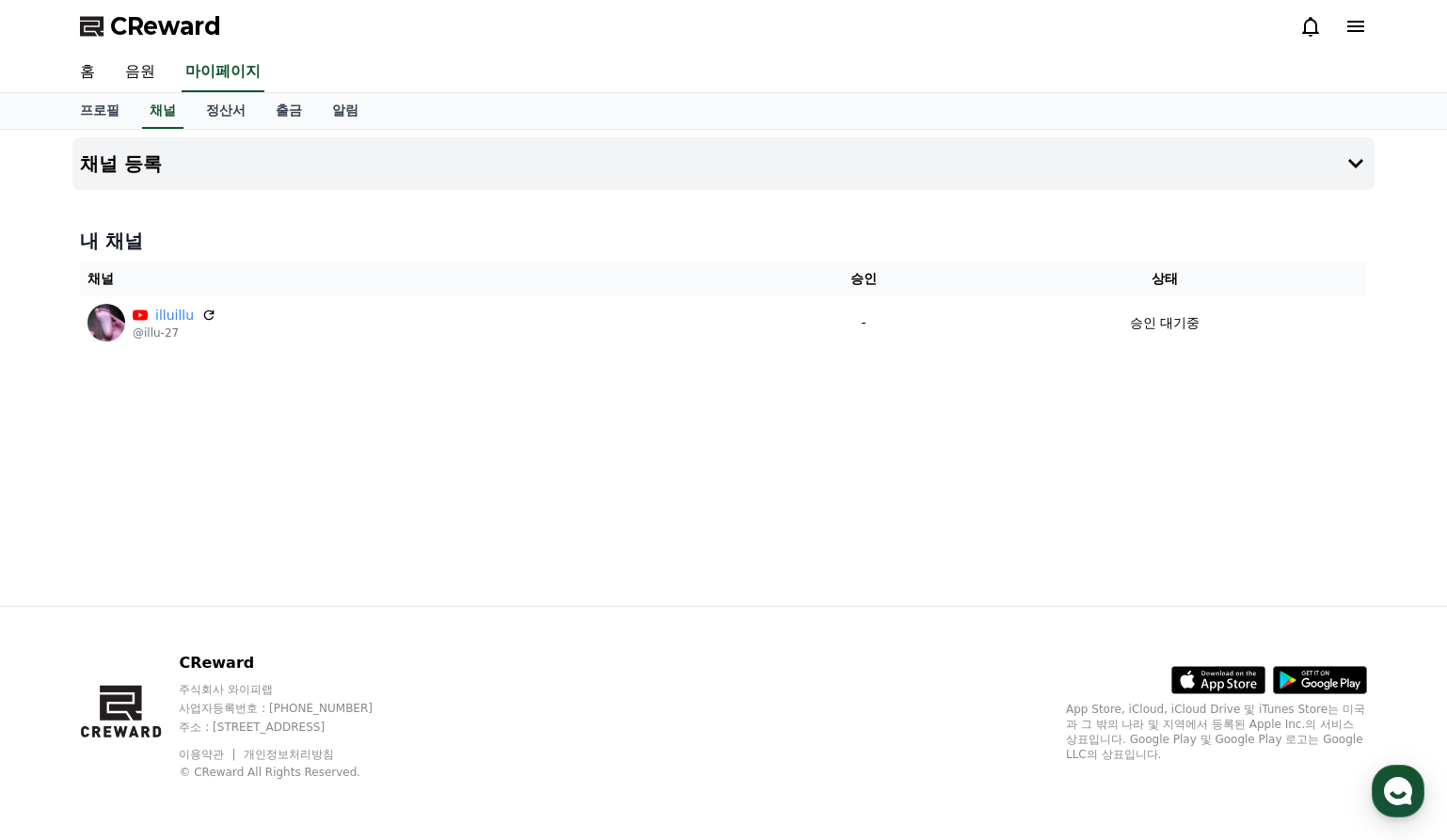
click at [831, 65] on div "홈 음원 마이페이지" at bounding box center [724, 72] width 1318 height 39
click at [150, 155] on h4 "채널 등록" at bounding box center [120, 163] width 82 height 21
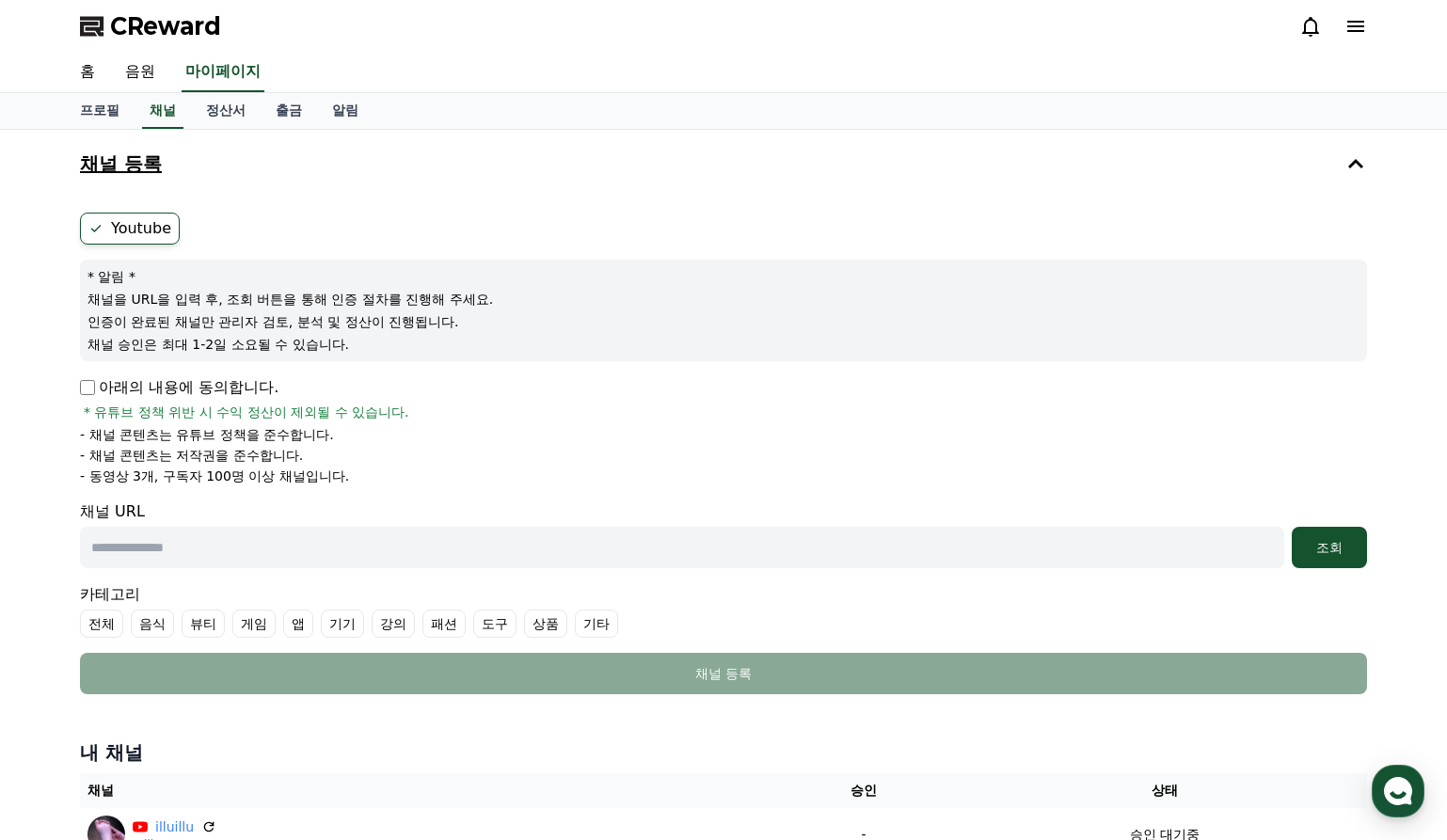
click at [150, 155] on h4 "채널 등록" at bounding box center [120, 163] width 82 height 21
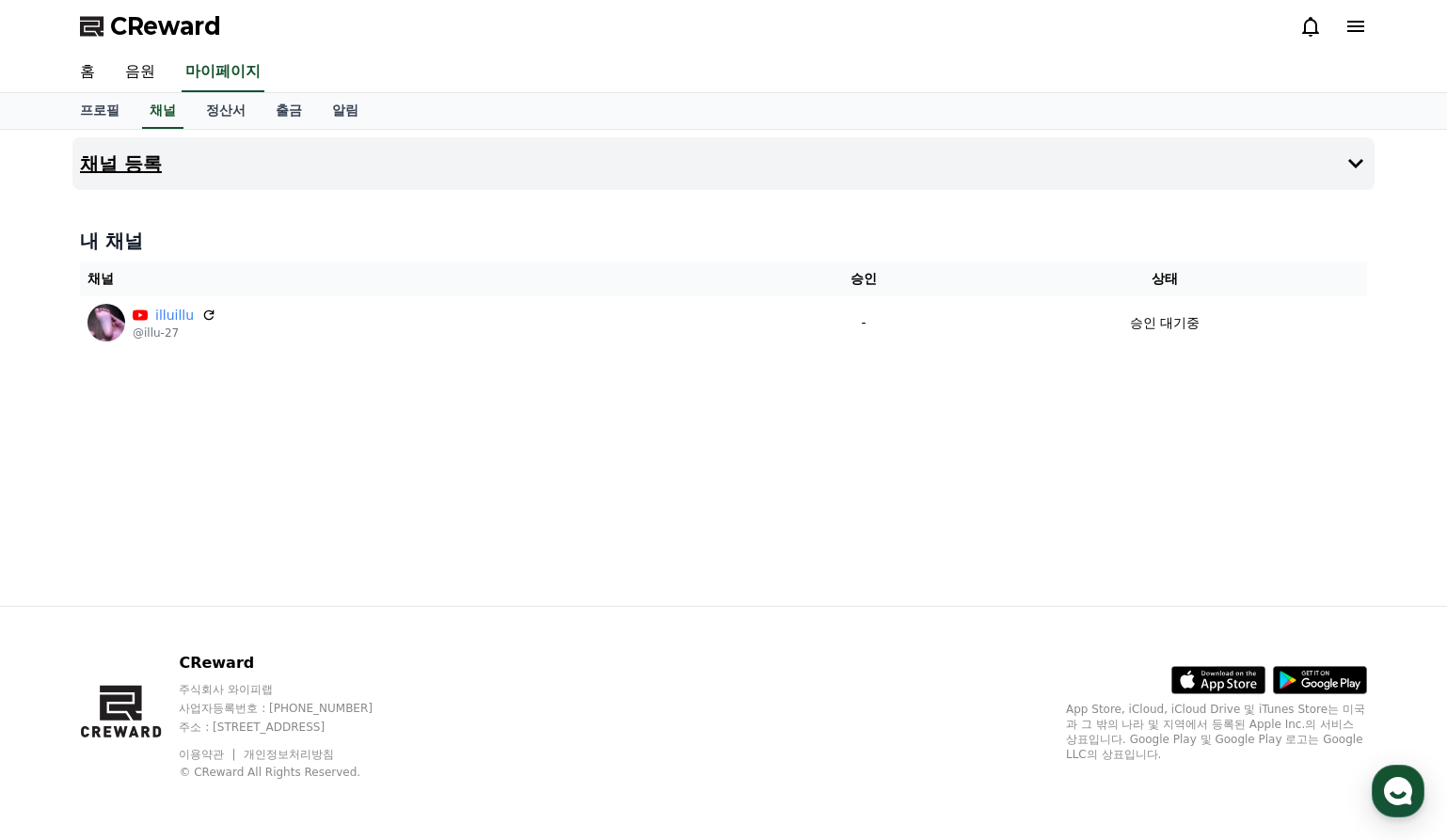
click at [150, 155] on h4 "채널 등록" at bounding box center [120, 163] width 82 height 21
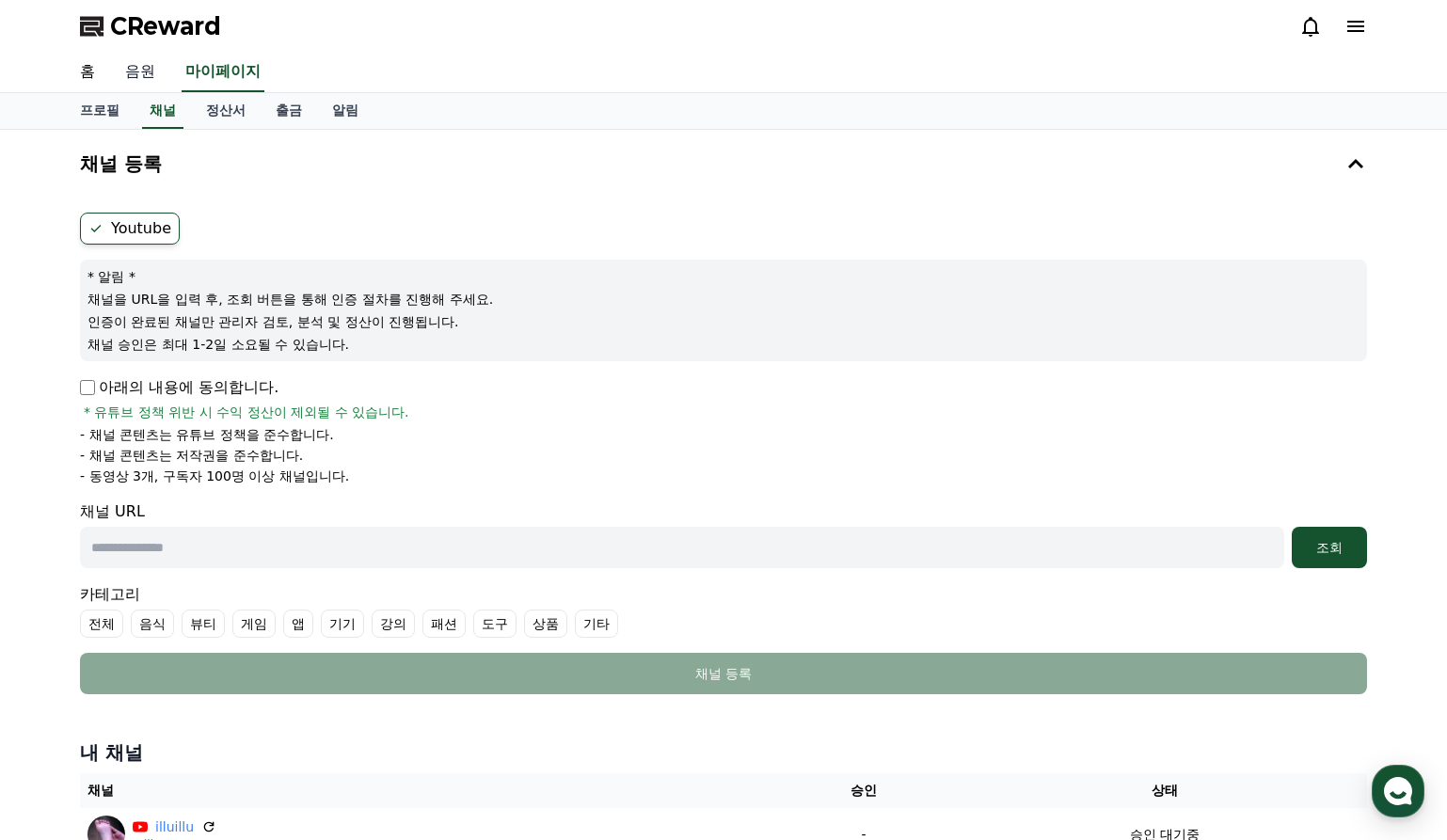
click at [140, 80] on link "음원" at bounding box center [140, 72] width 60 height 39
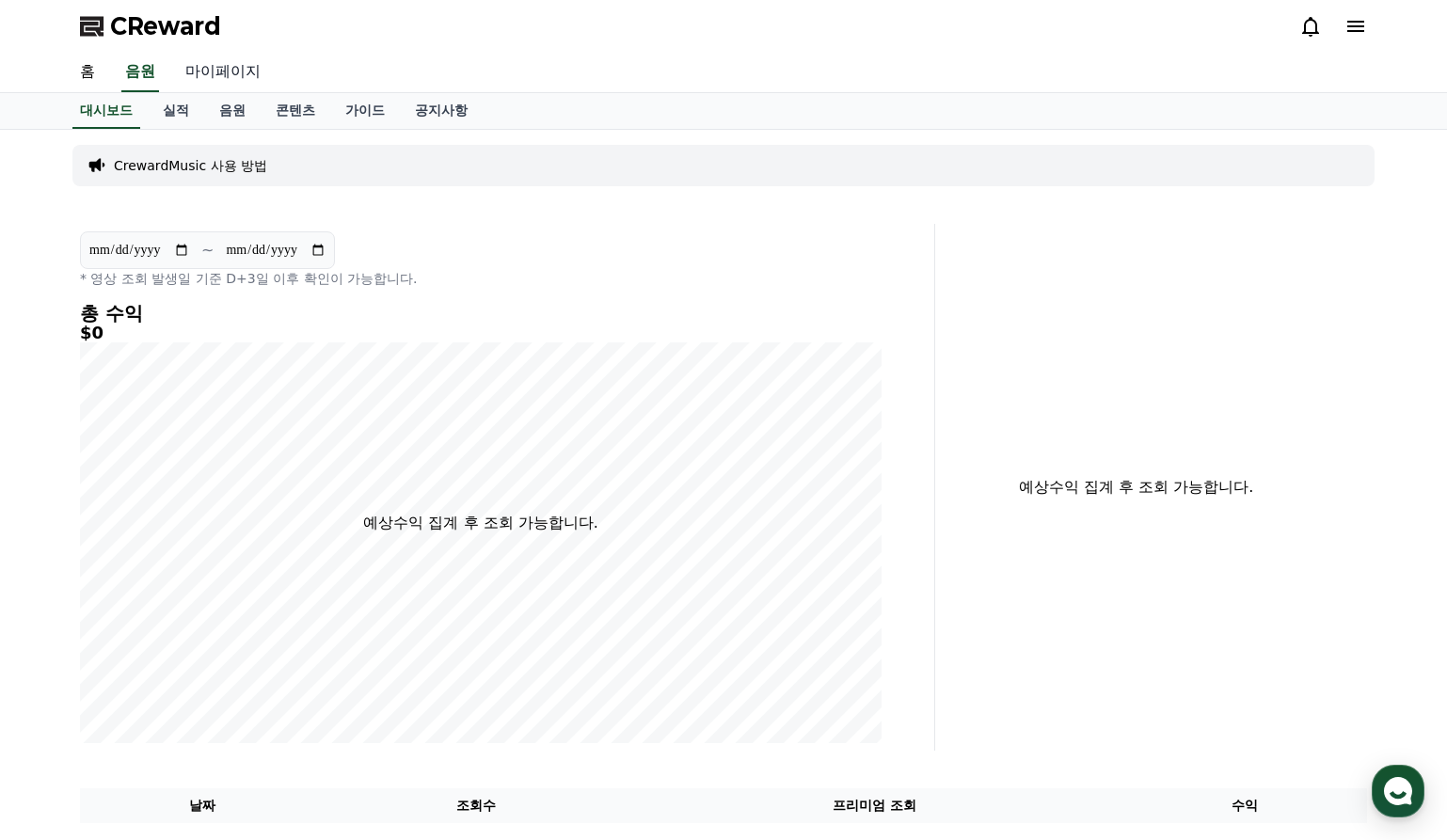
click at [181, 69] on link "마이페이지" at bounding box center [223, 72] width 106 height 39
select select "**********"
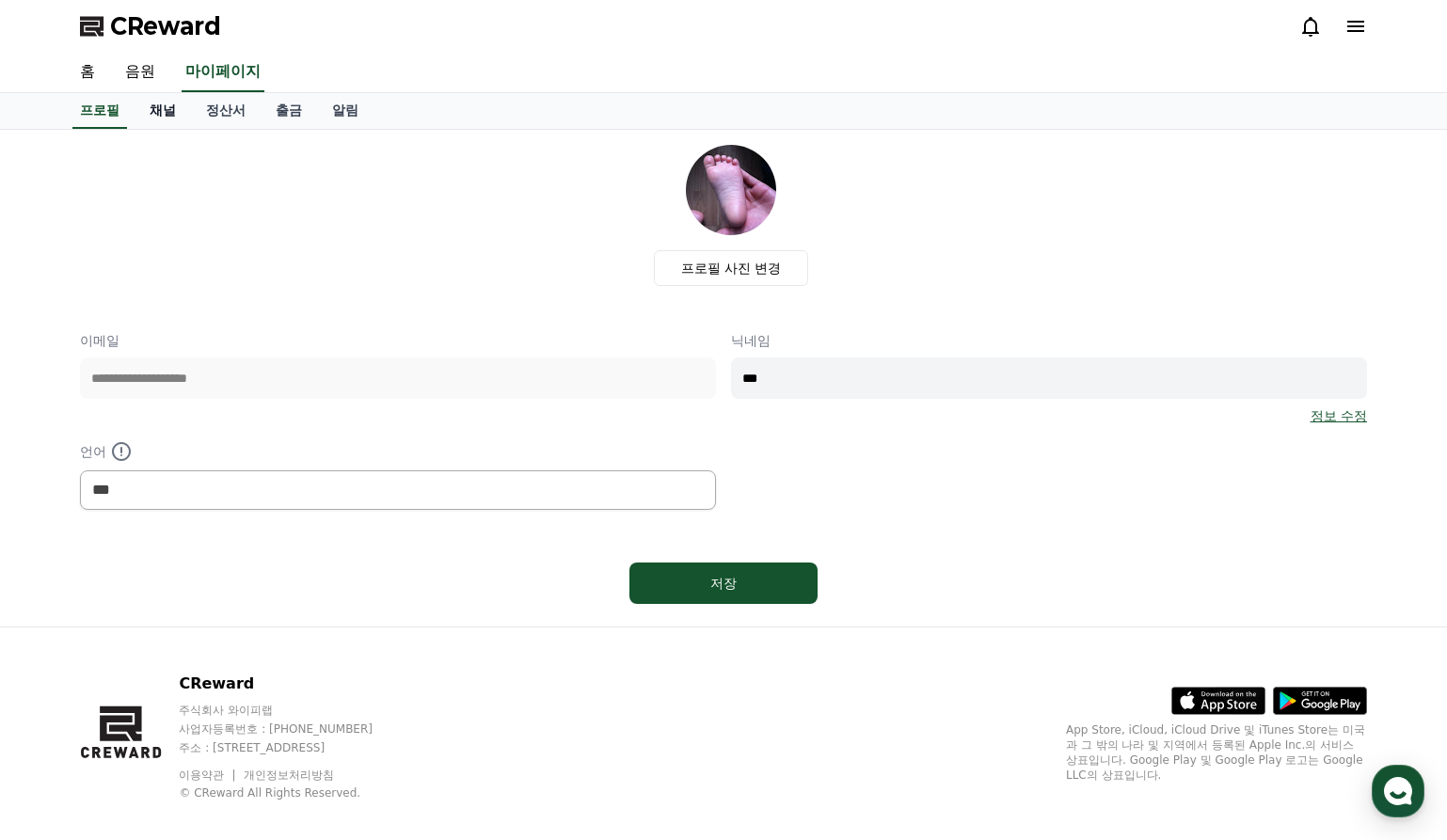
click at [153, 113] on link "채널" at bounding box center [162, 110] width 56 height 35
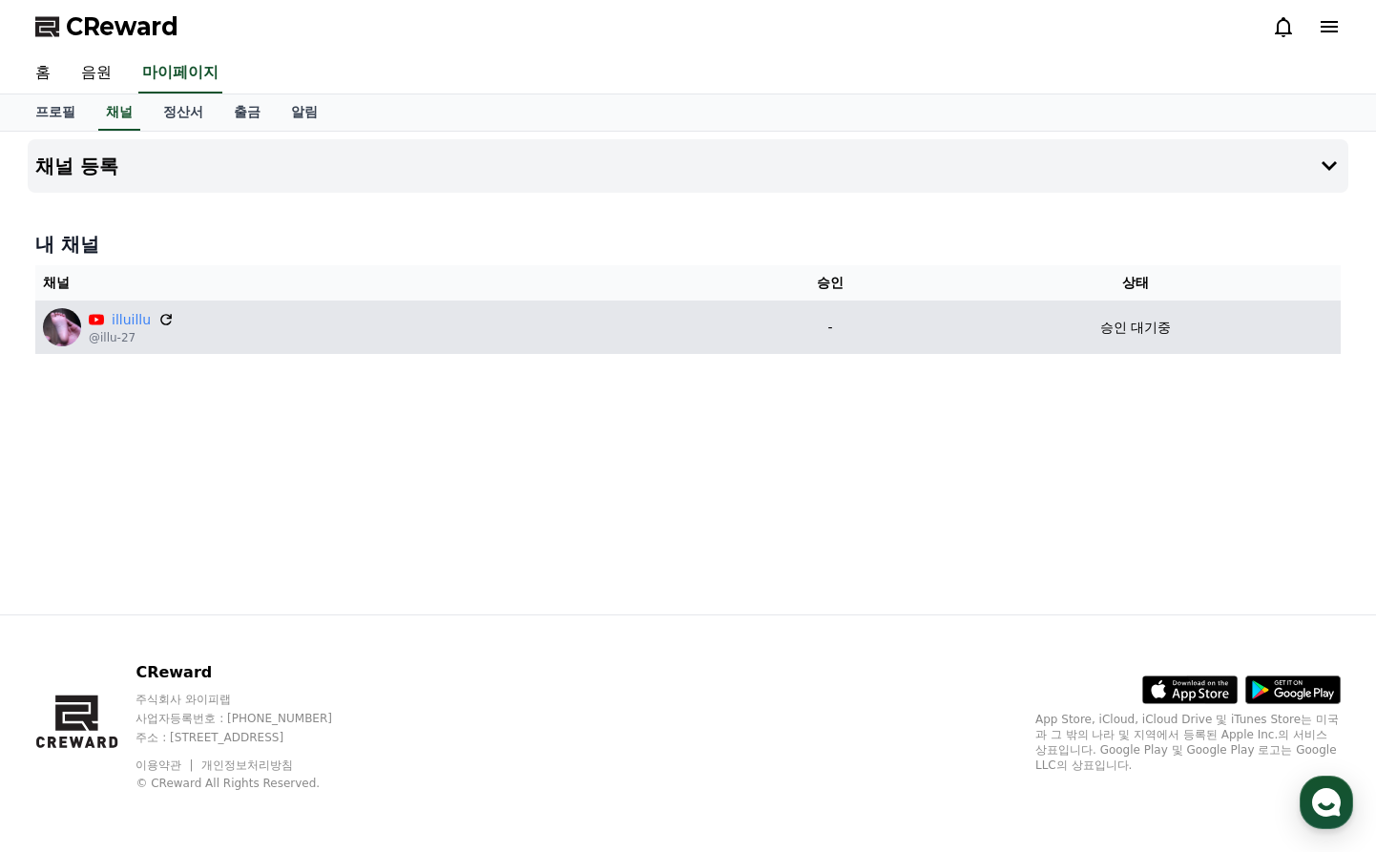
click at [164, 321] on icon at bounding box center [165, 319] width 17 height 17
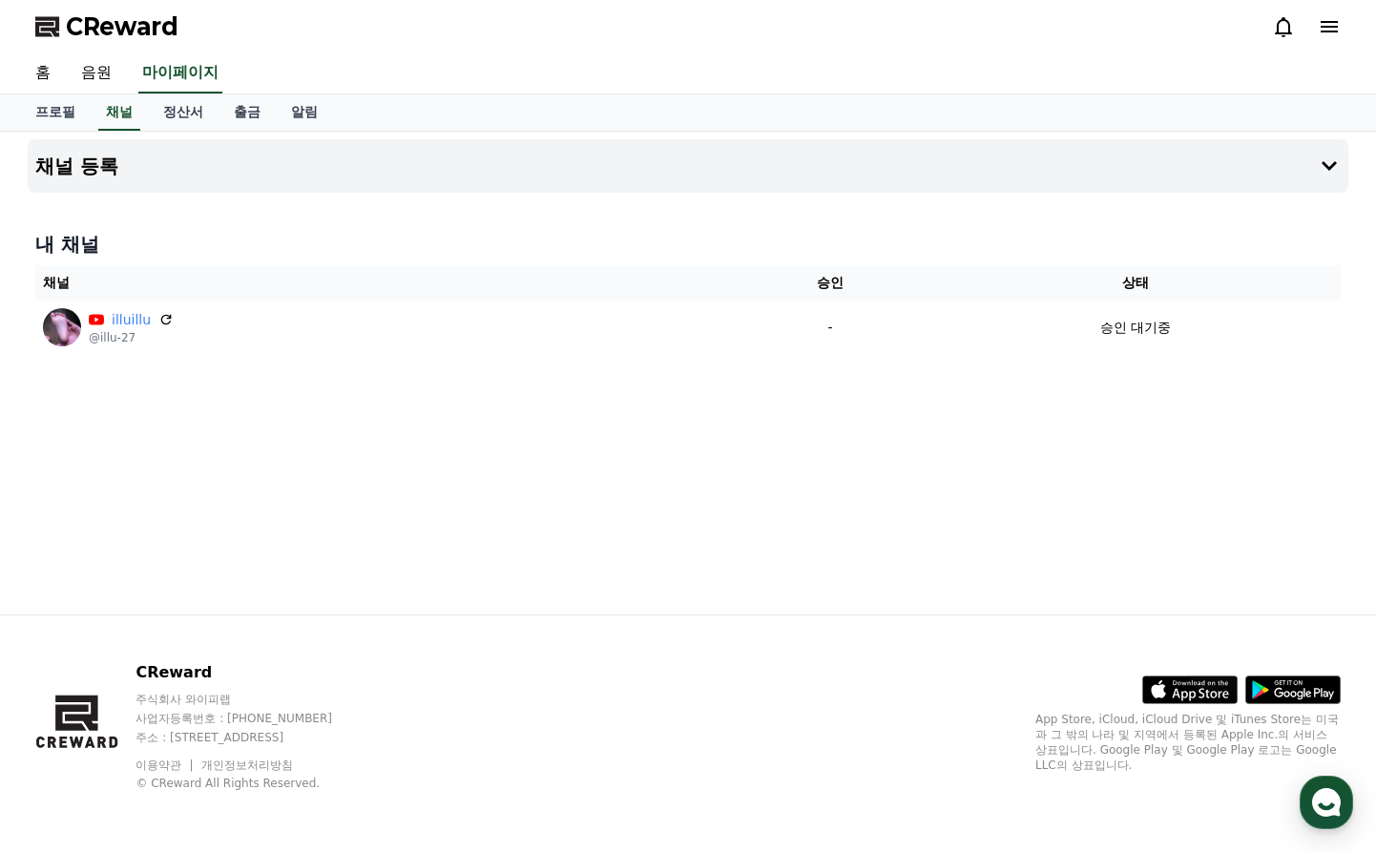
click at [178, 28] on div "CReward" at bounding box center [688, 26] width 1336 height 53
click at [184, 81] on link "마이페이지" at bounding box center [180, 73] width 84 height 40
select select "**********"
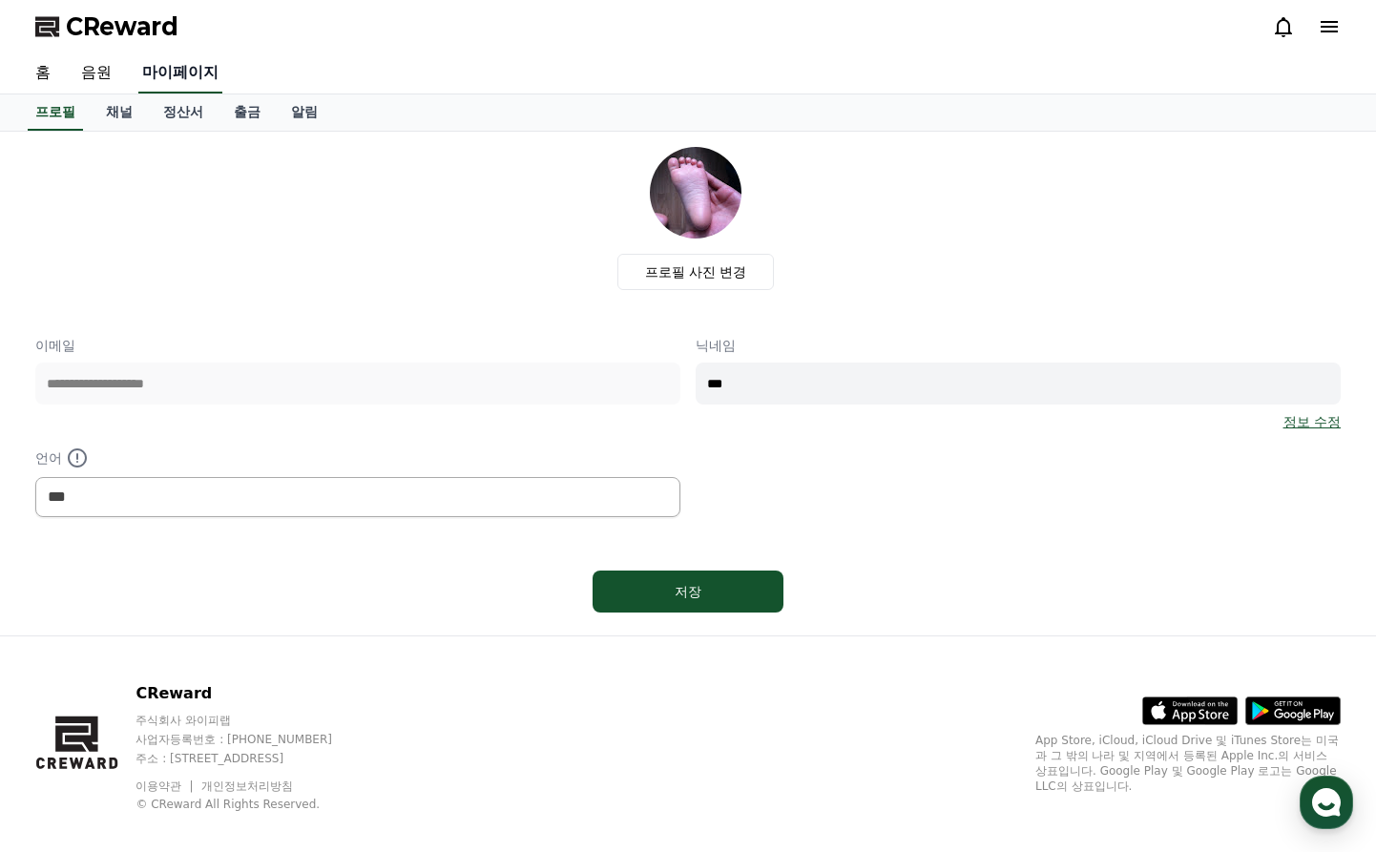
click at [184, 82] on link "마이페이지" at bounding box center [180, 73] width 84 height 40
click at [135, 112] on link "채널" at bounding box center [119, 112] width 57 height 36
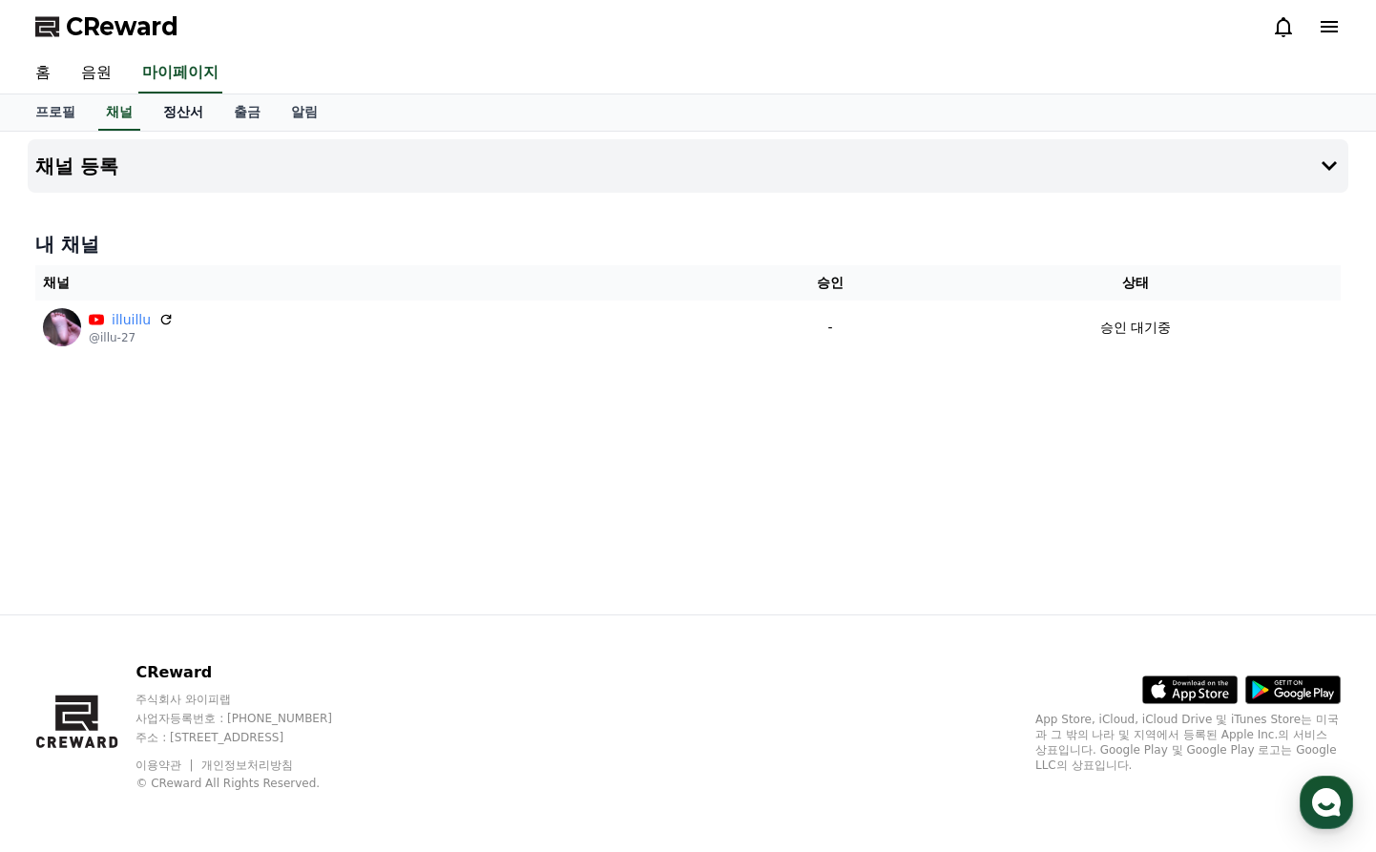
click at [182, 114] on link "정산서" at bounding box center [183, 112] width 71 height 36
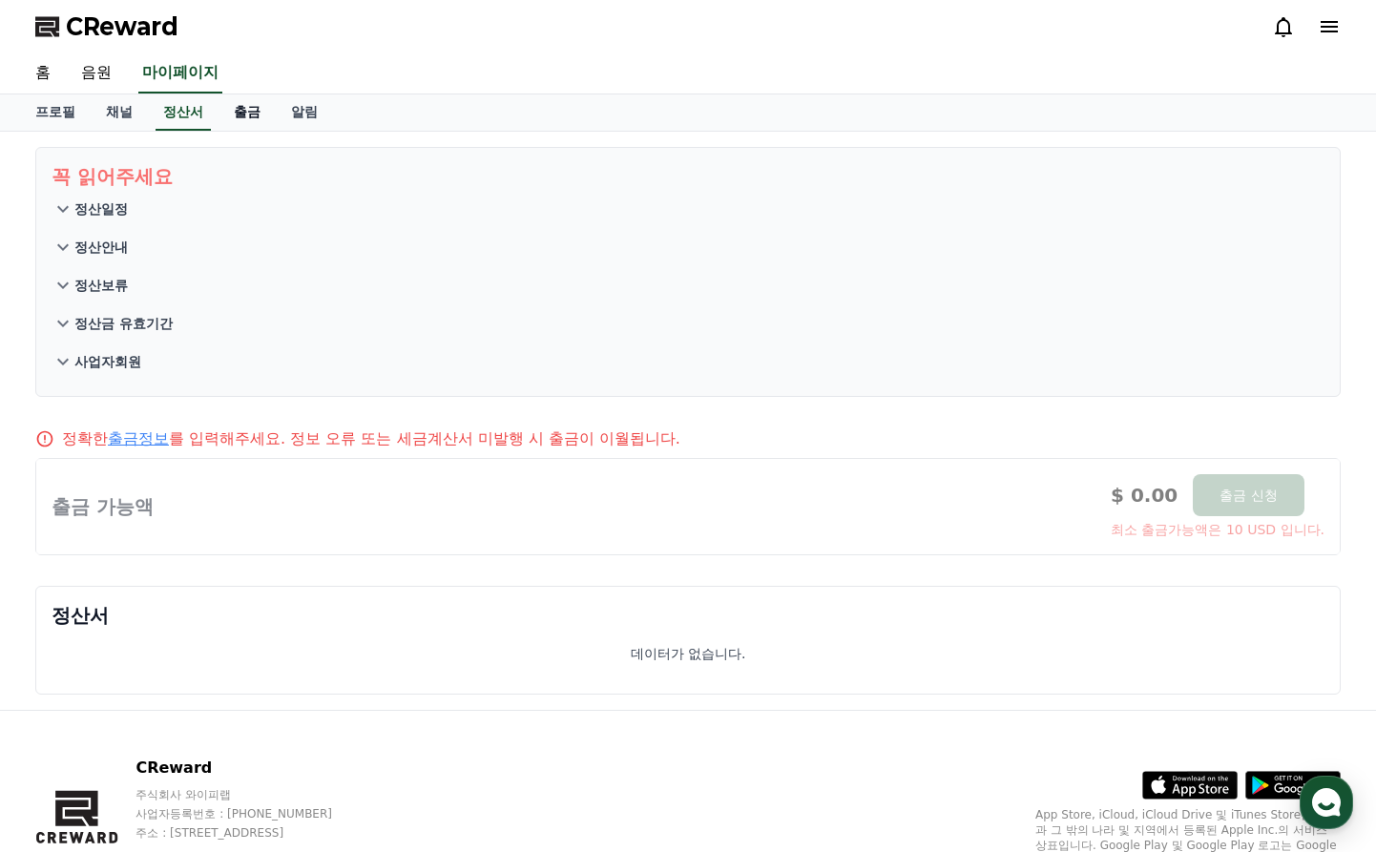
click at [246, 109] on link "출금" at bounding box center [246, 112] width 57 height 36
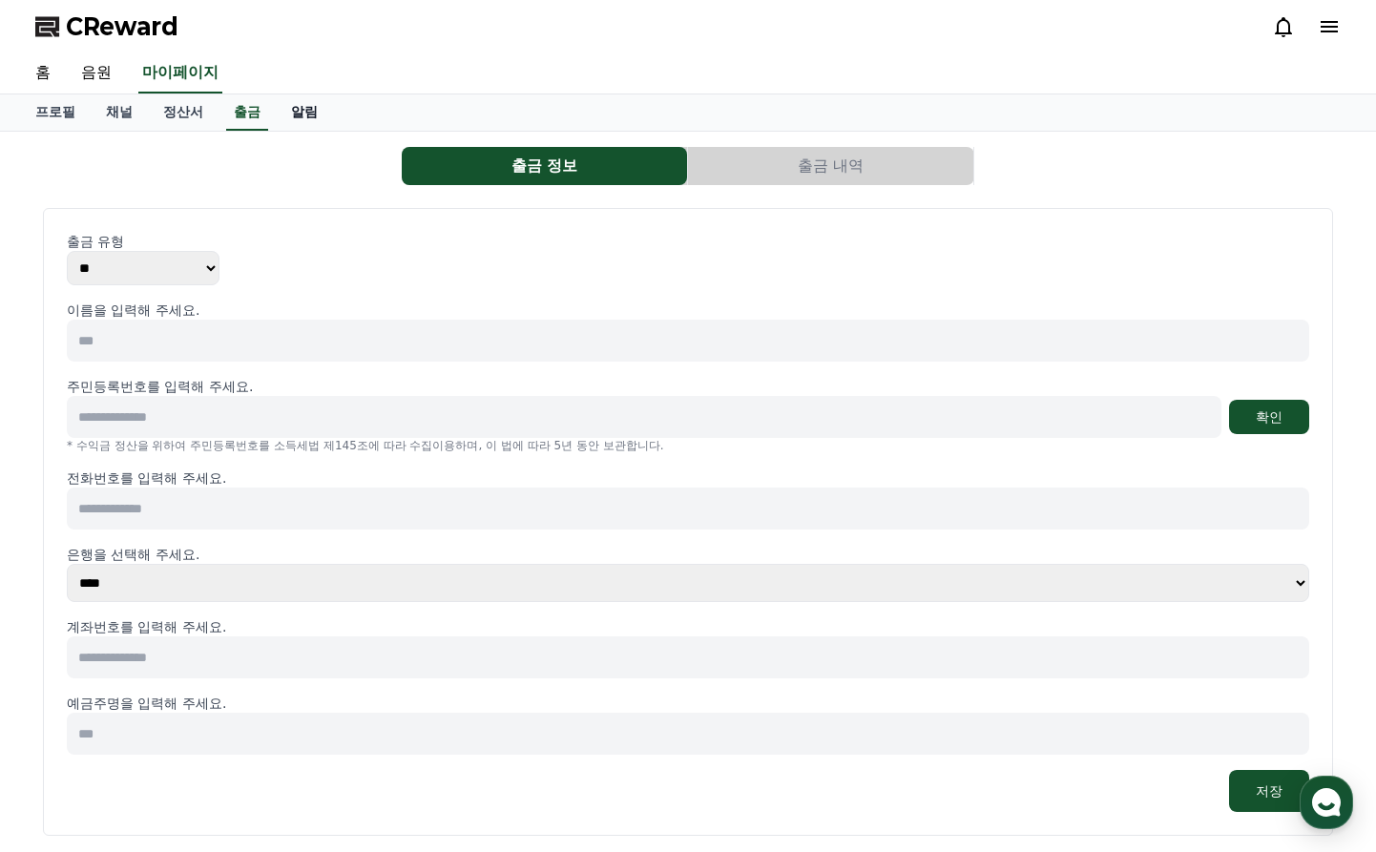
click at [293, 103] on link "알림" at bounding box center [304, 112] width 57 height 36
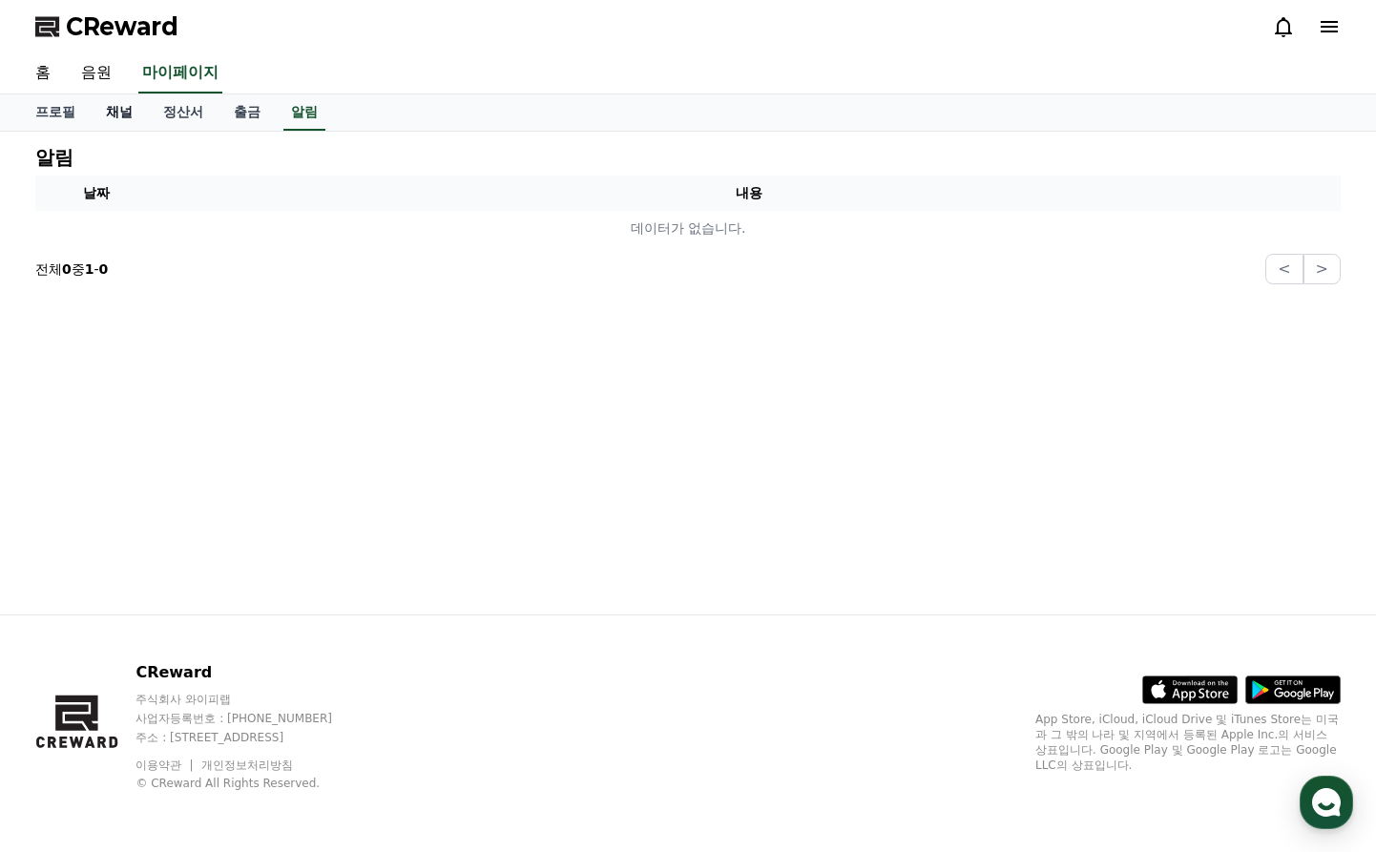
click at [118, 119] on link "채널" at bounding box center [119, 112] width 57 height 36
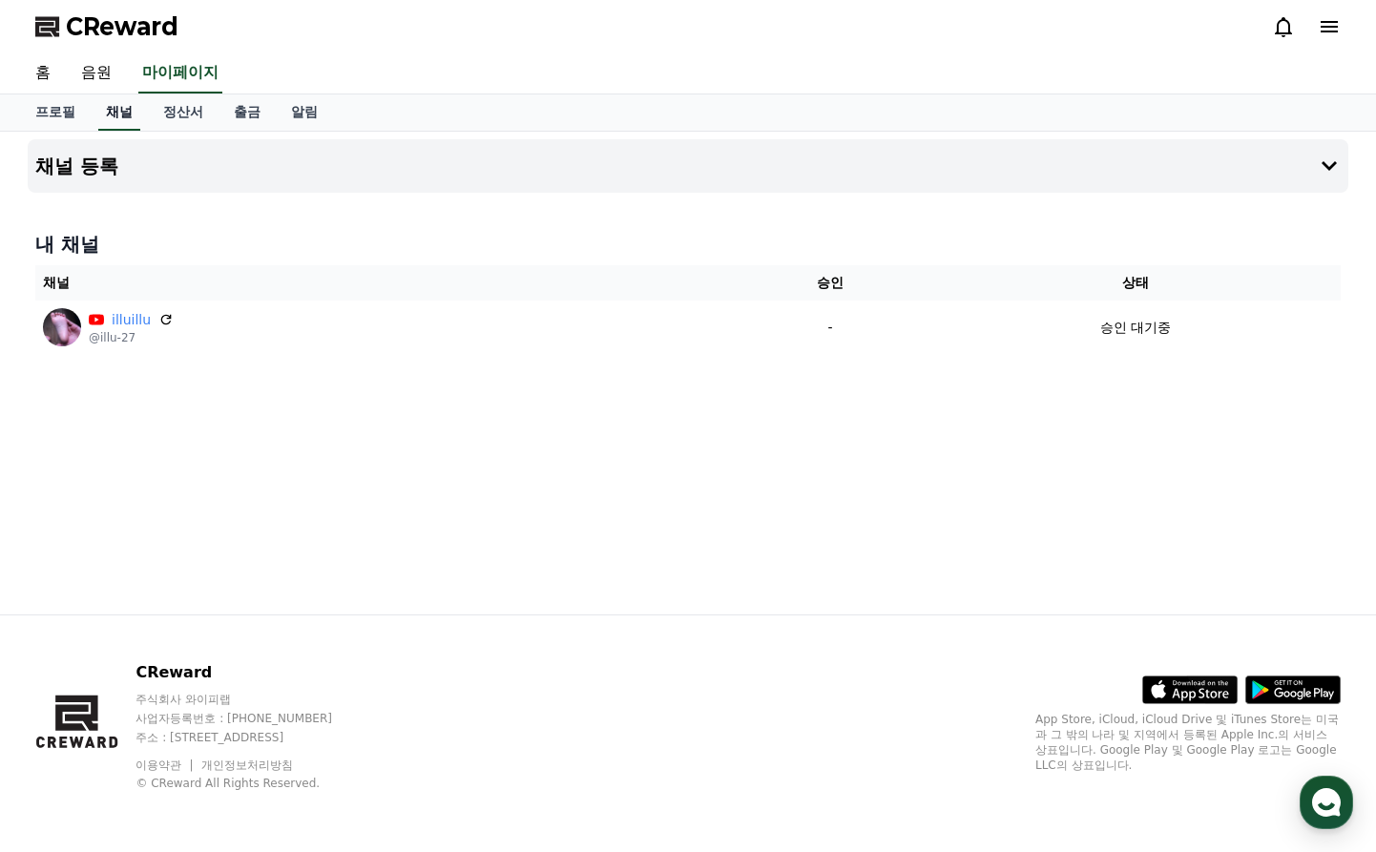
click at [118, 119] on link "채널" at bounding box center [119, 112] width 42 height 36
